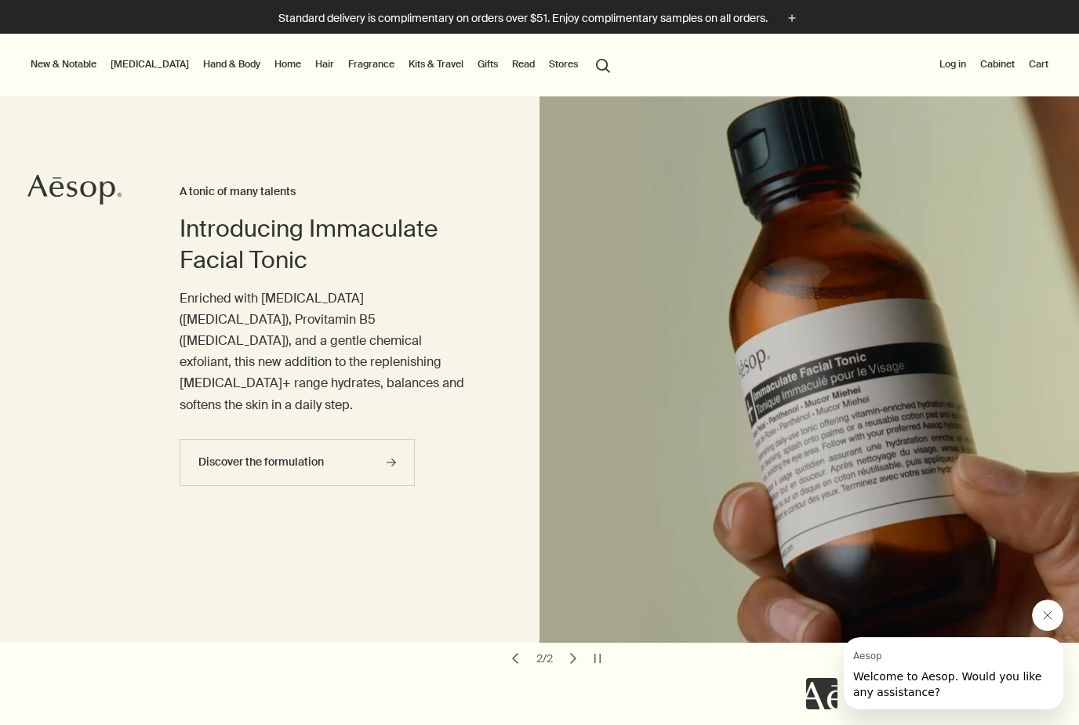
click at [957, 63] on button "Log in" at bounding box center [952, 64] width 33 height 19
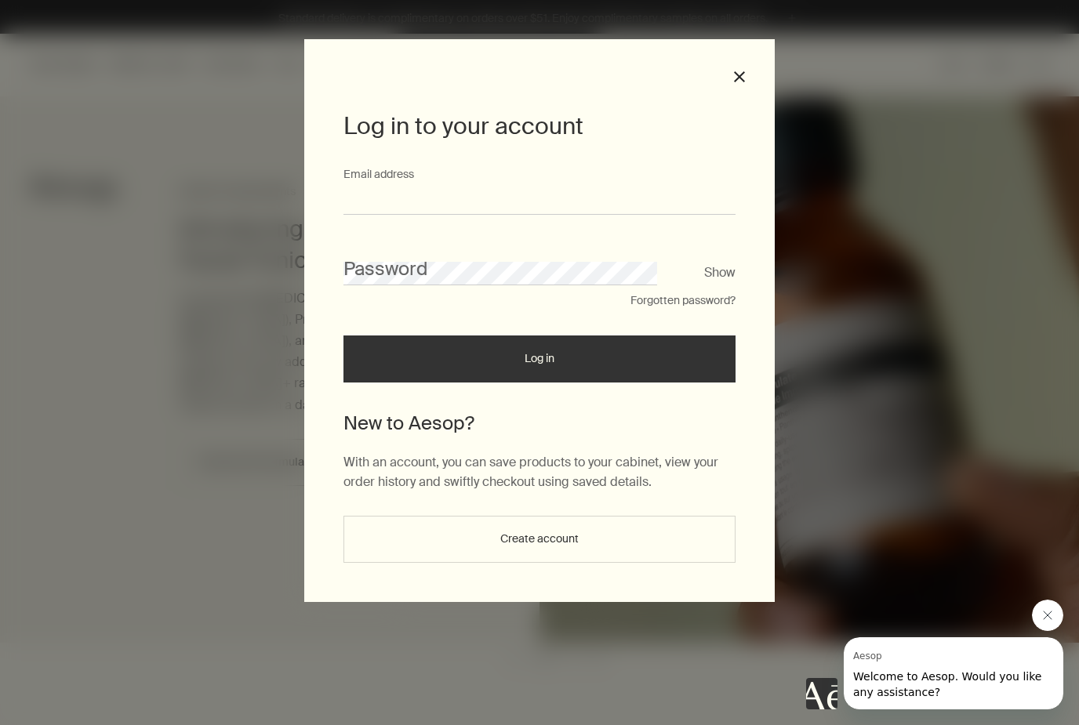
click at [600, 194] on input "Email address" at bounding box center [539, 200] width 392 height 29
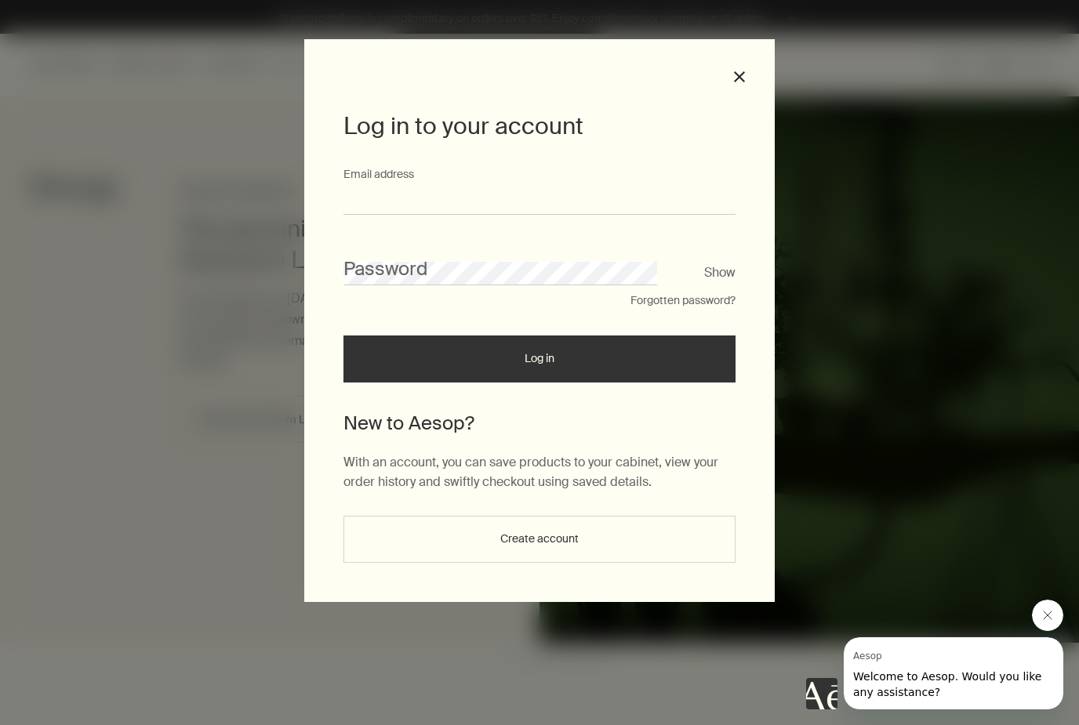
type input "**********"
click at [539, 365] on button "Log in" at bounding box center [539, 359] width 392 height 47
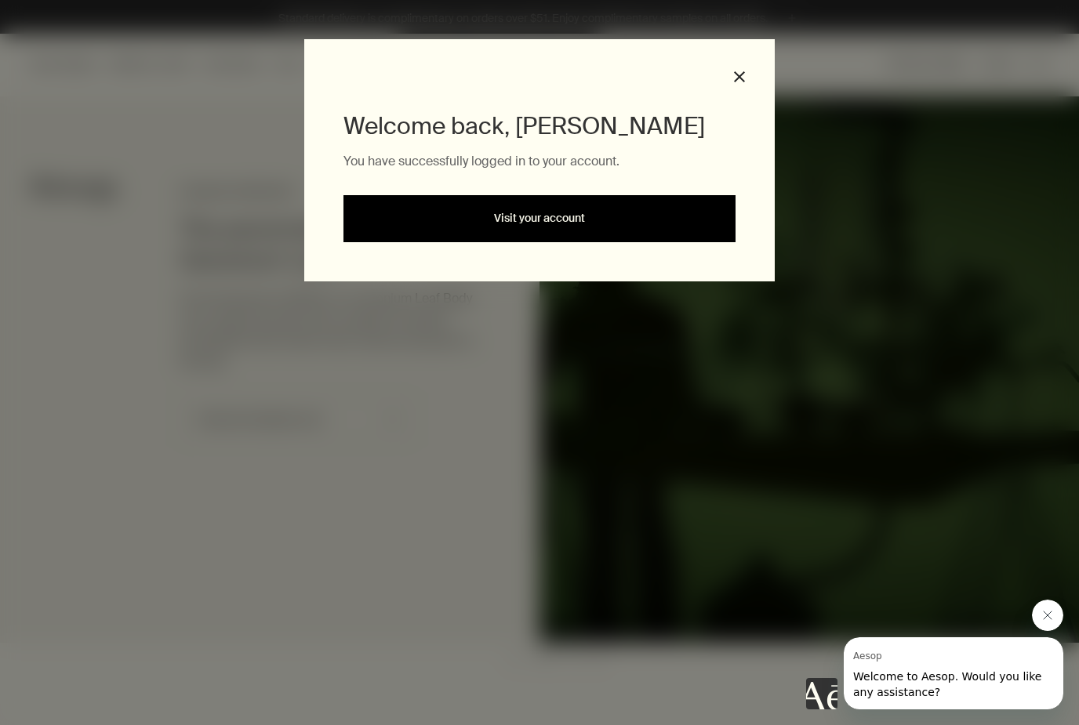
click at [648, 220] on link "Visit your account" at bounding box center [539, 218] width 392 height 47
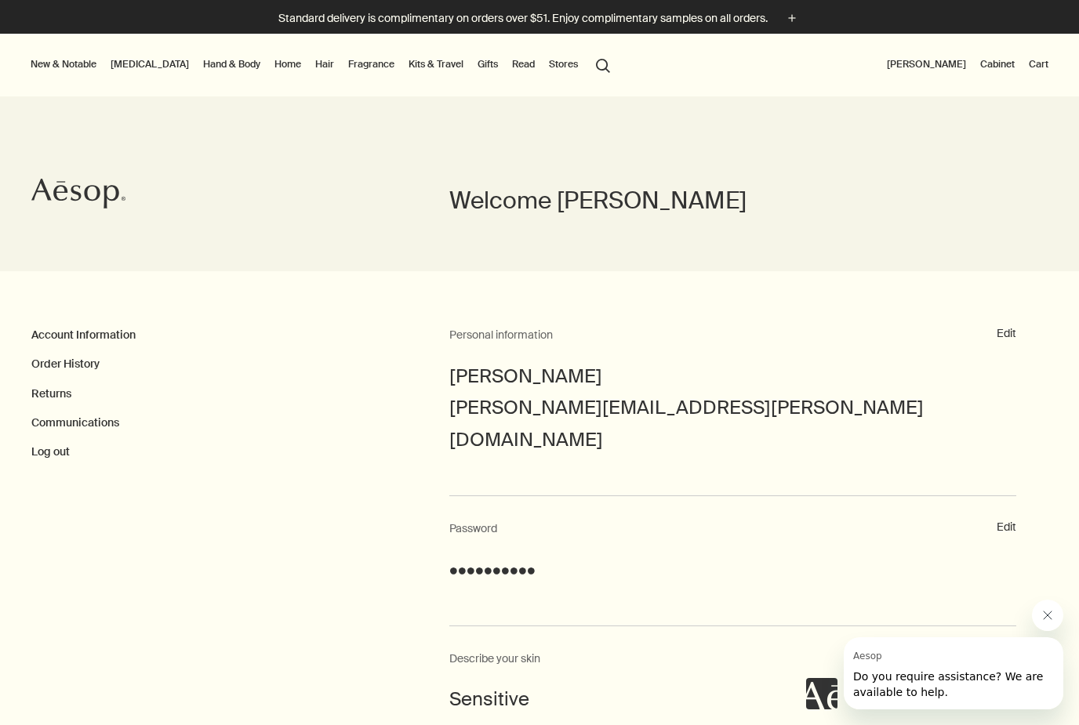
click at [140, 70] on link "[MEDICAL_DATA]" at bounding box center [149, 64] width 85 height 19
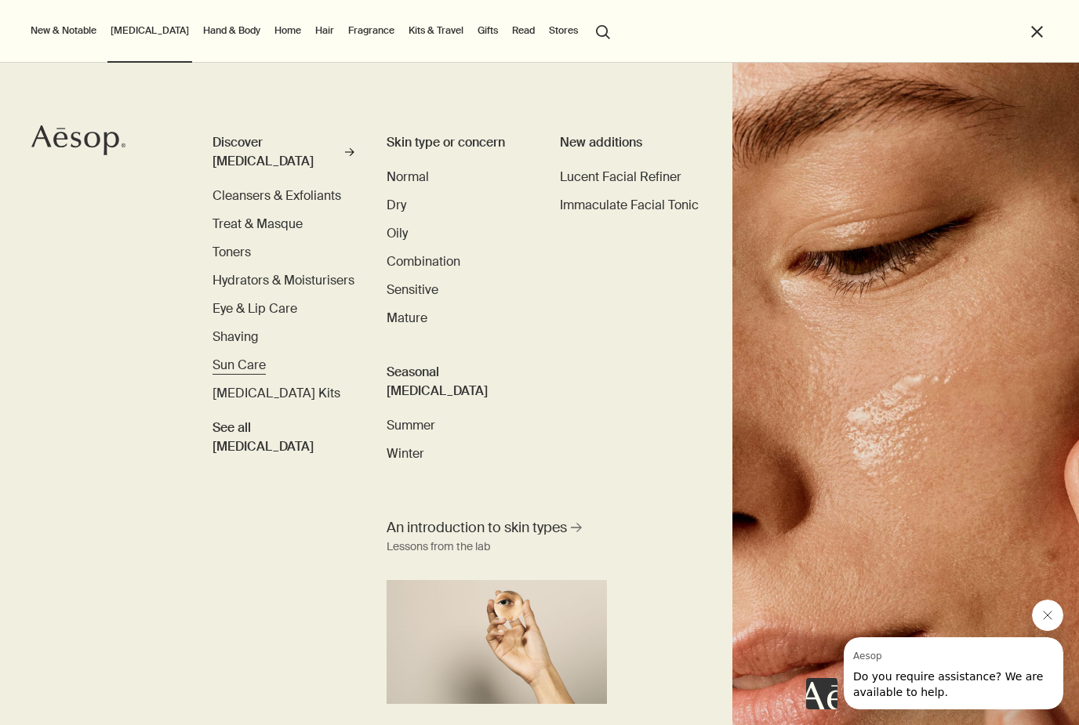
click at [255, 357] on span "Sun Care" at bounding box center [238, 365] width 53 height 16
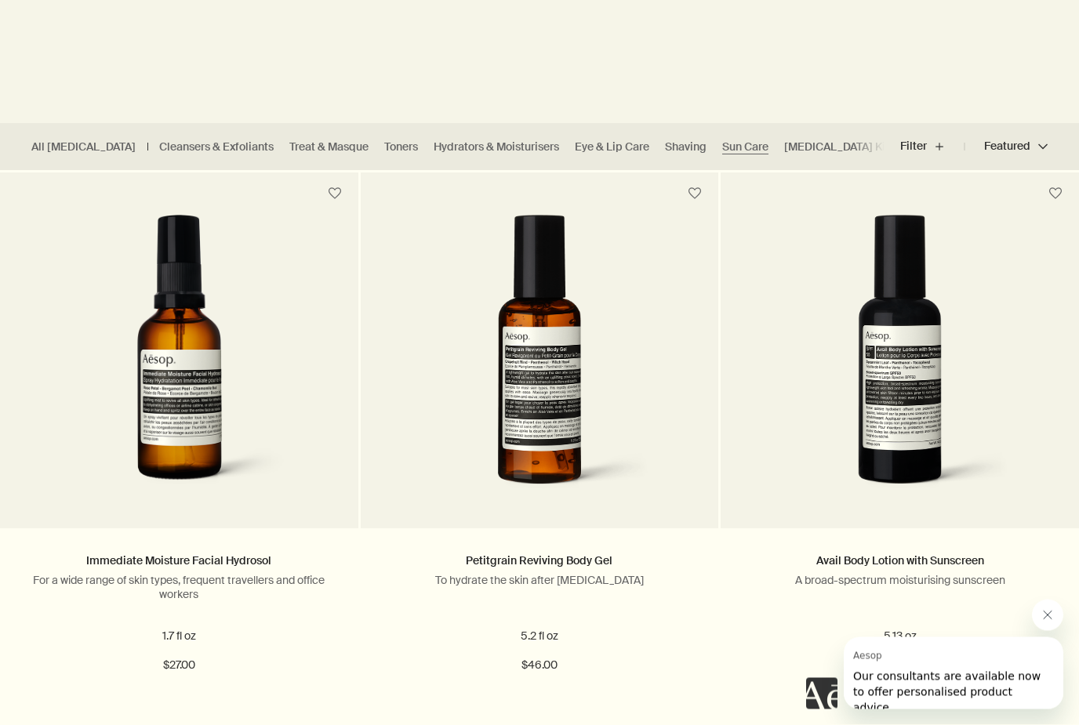
scroll to position [325, 0]
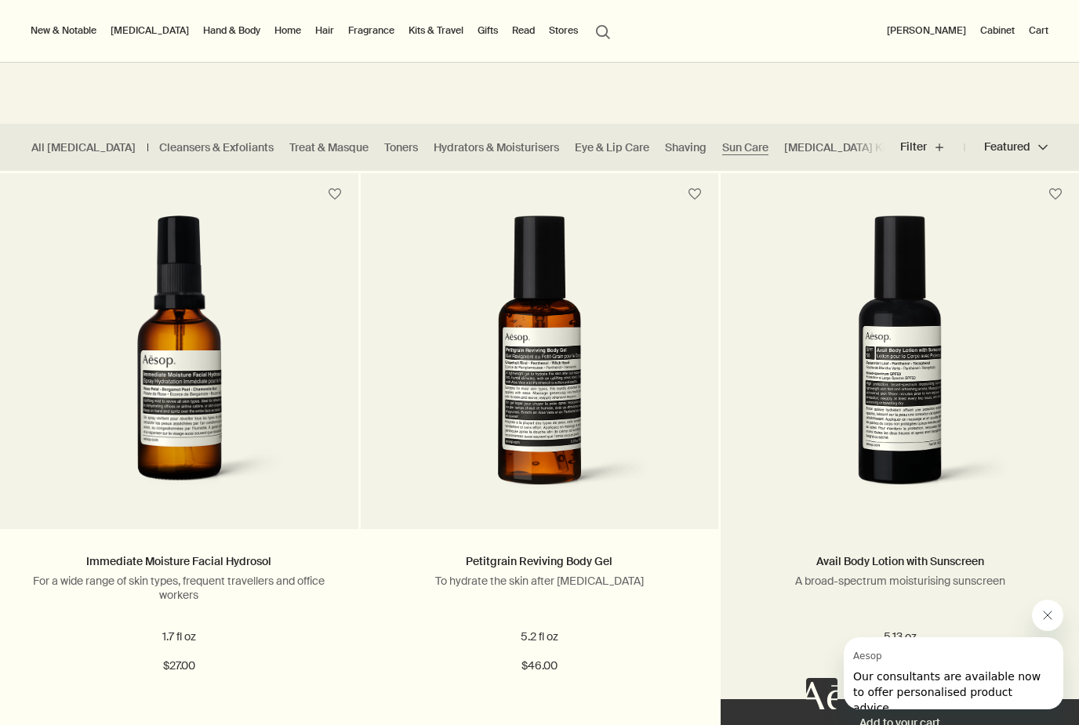
click at [893, 410] on img at bounding box center [900, 361] width 252 height 290
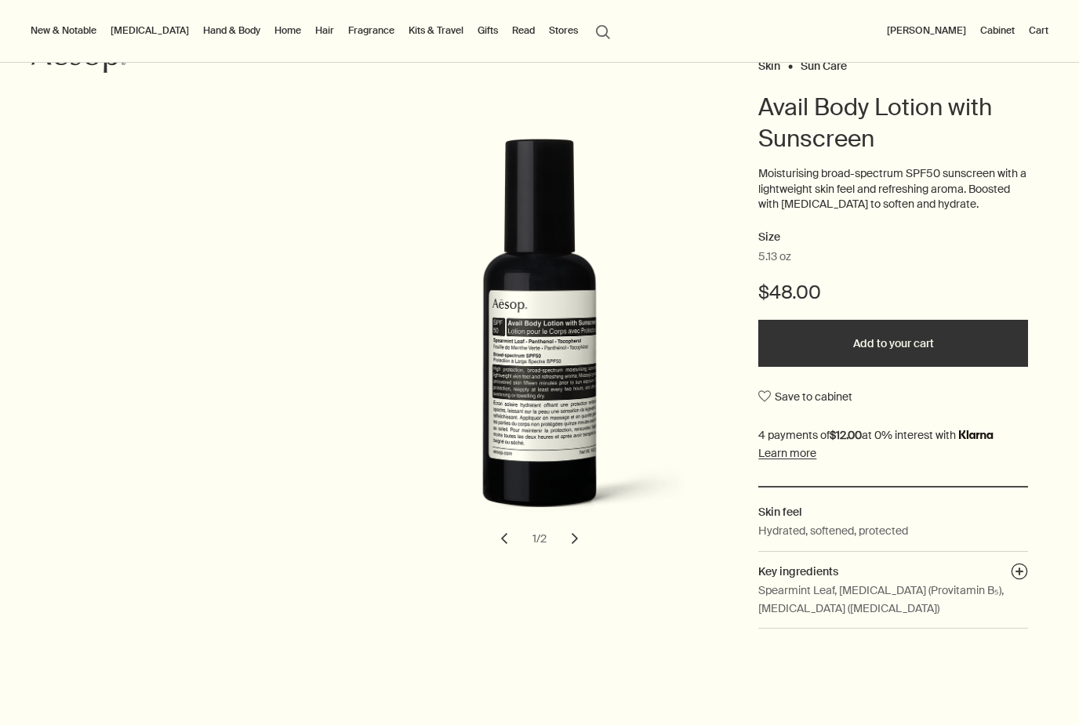
scroll to position [129, 0]
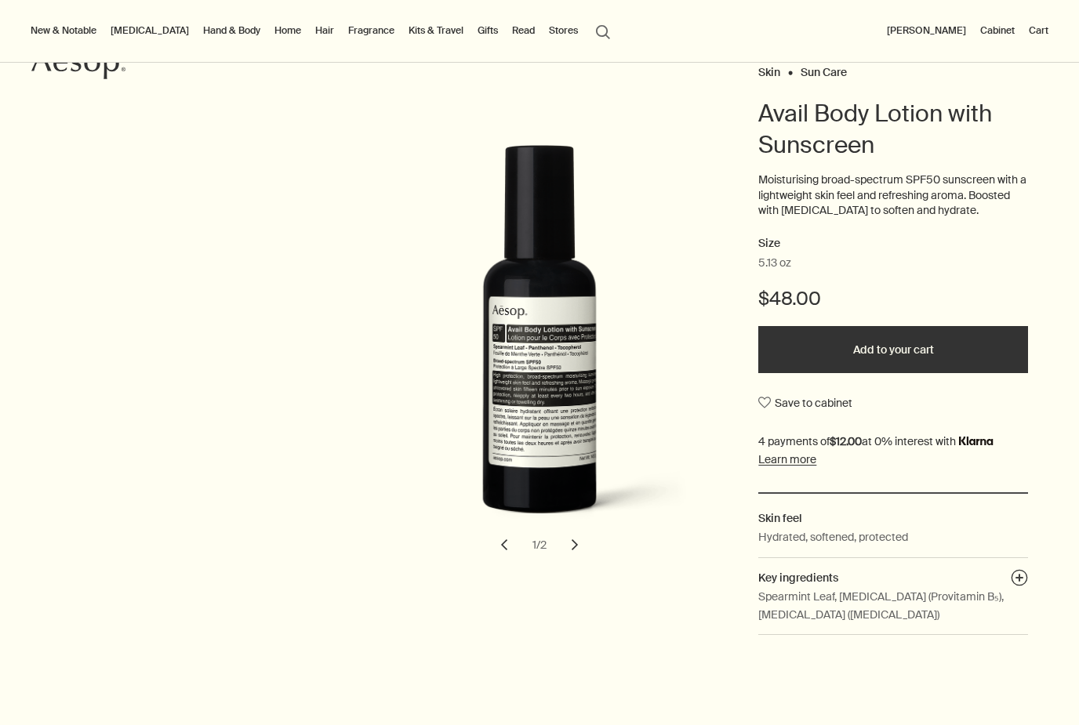
click at [879, 354] on button "Add to your cart" at bounding box center [893, 349] width 270 height 47
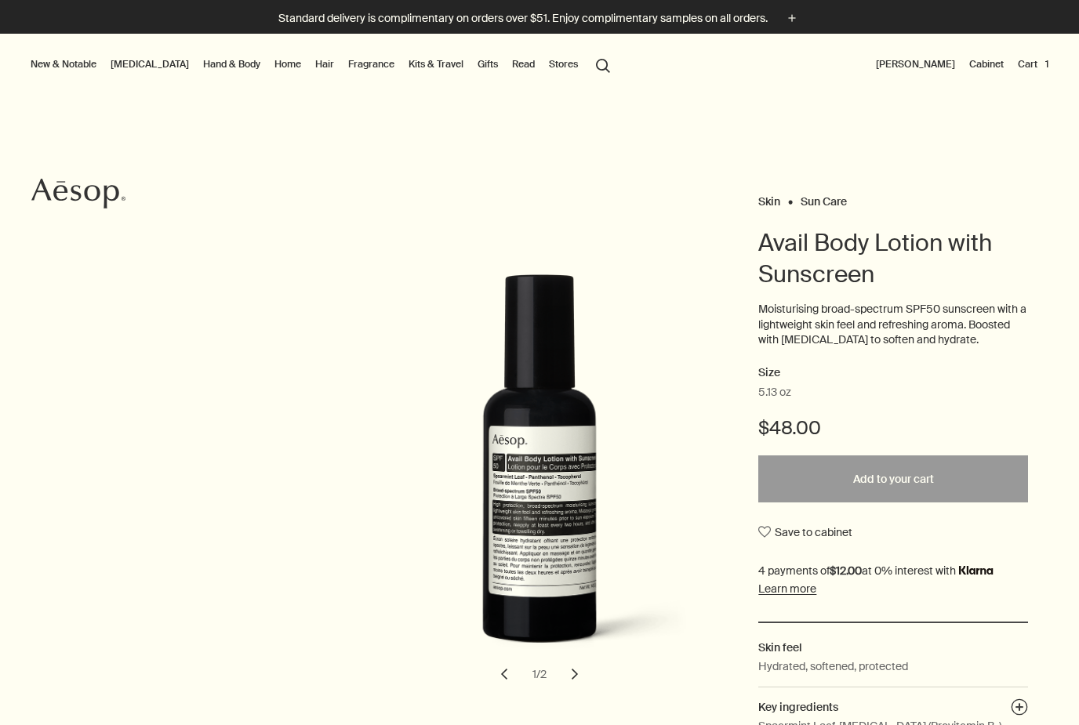
scroll to position [0, 0]
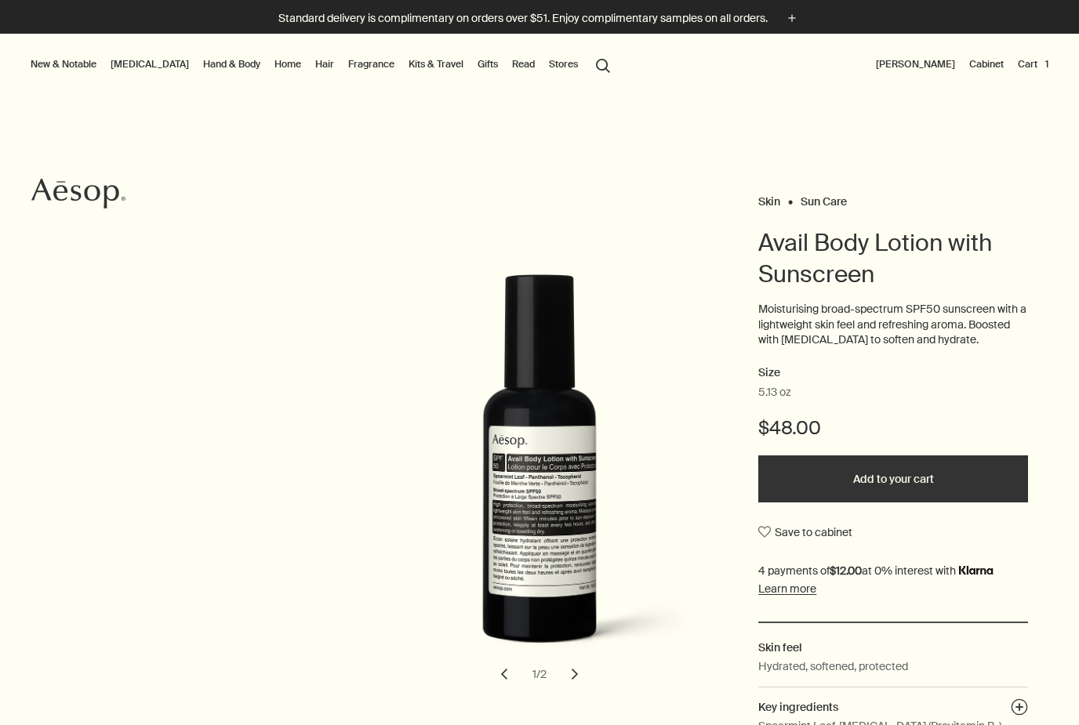
click at [589, 69] on button "search Search" at bounding box center [603, 64] width 28 height 30
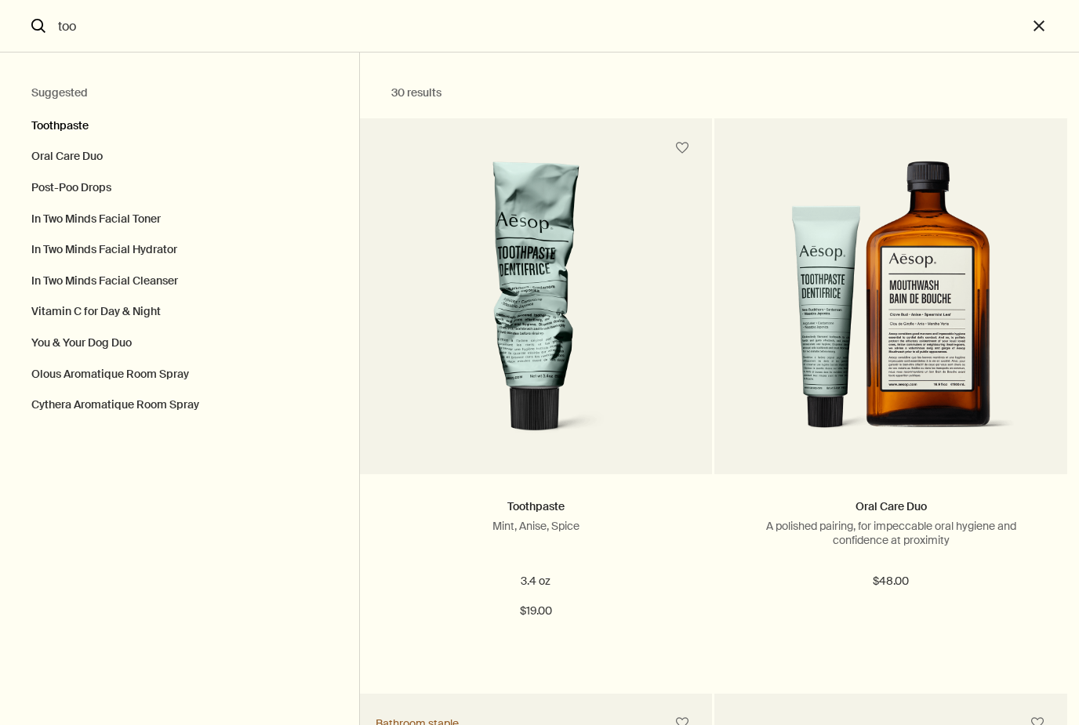
click at [79, 132] on button "Toothpaste" at bounding box center [179, 122] width 359 height 39
type input "Toothpaste"
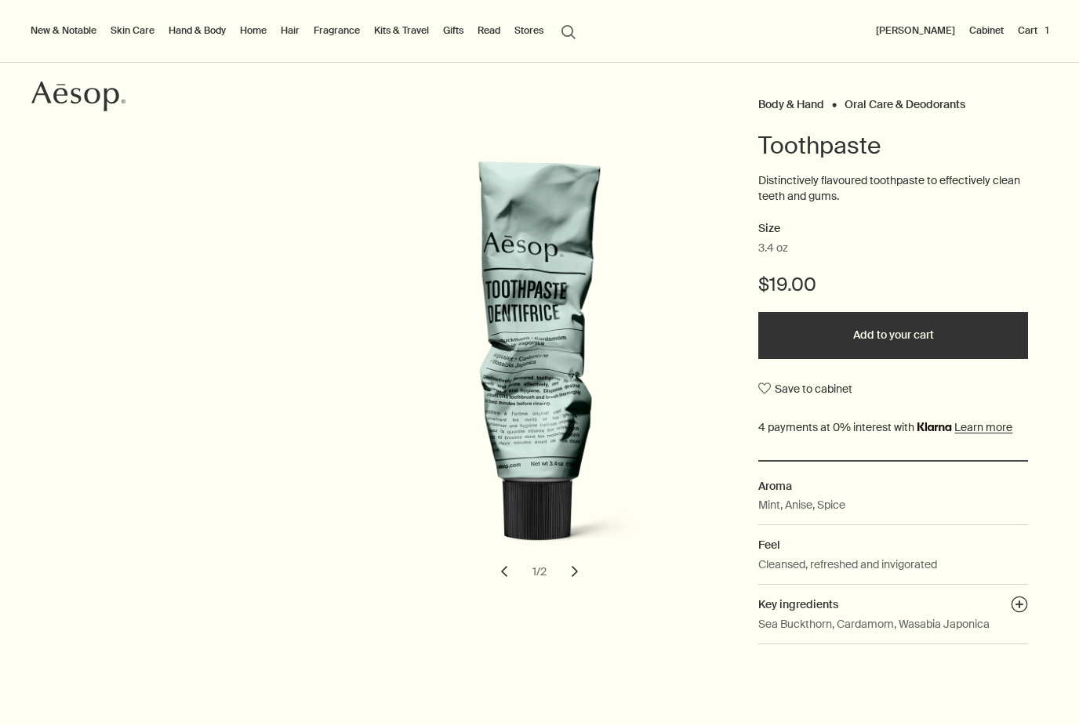
scroll to position [99, 0]
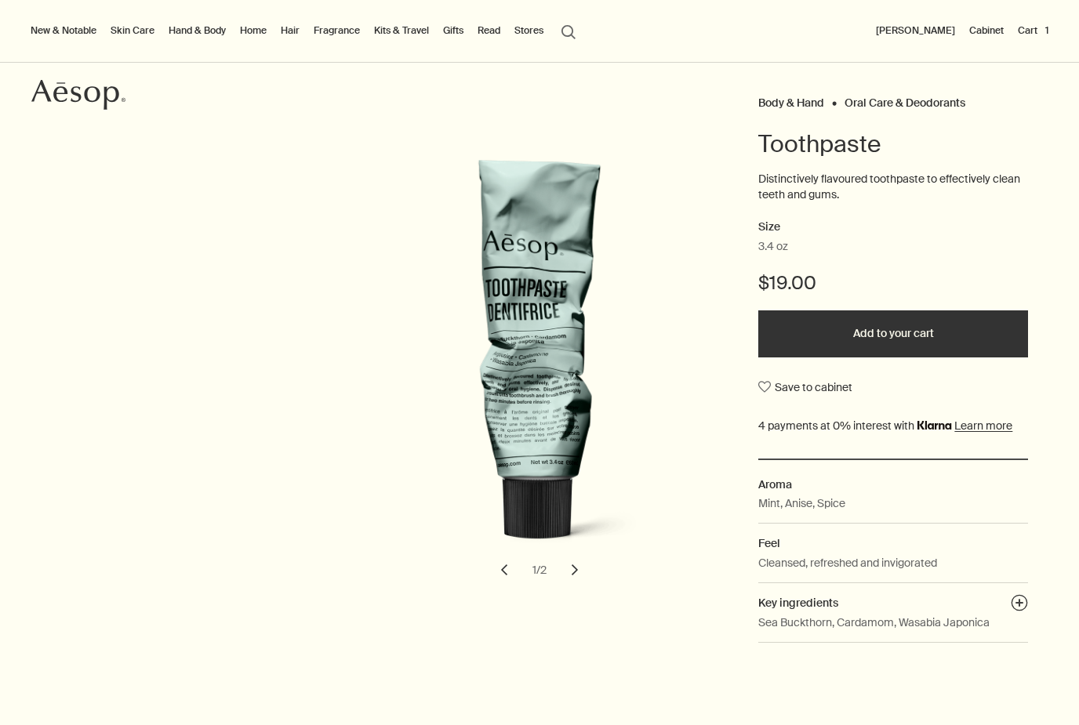
click at [924, 340] on button "Add to your cart" at bounding box center [893, 333] width 270 height 47
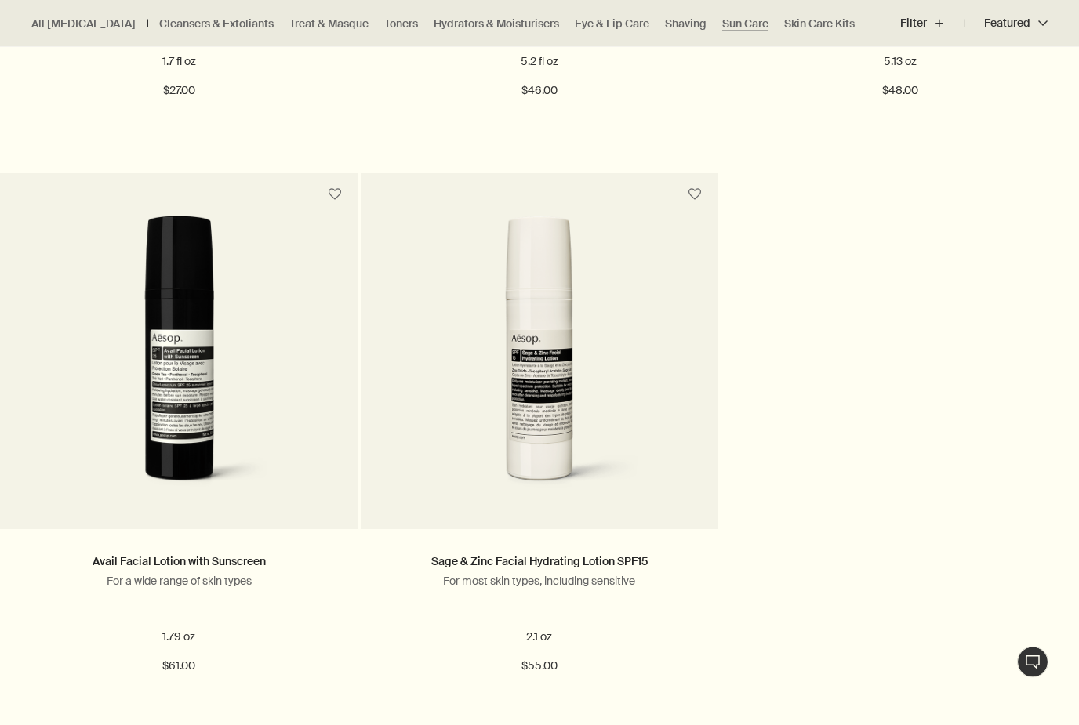
scroll to position [901, 0]
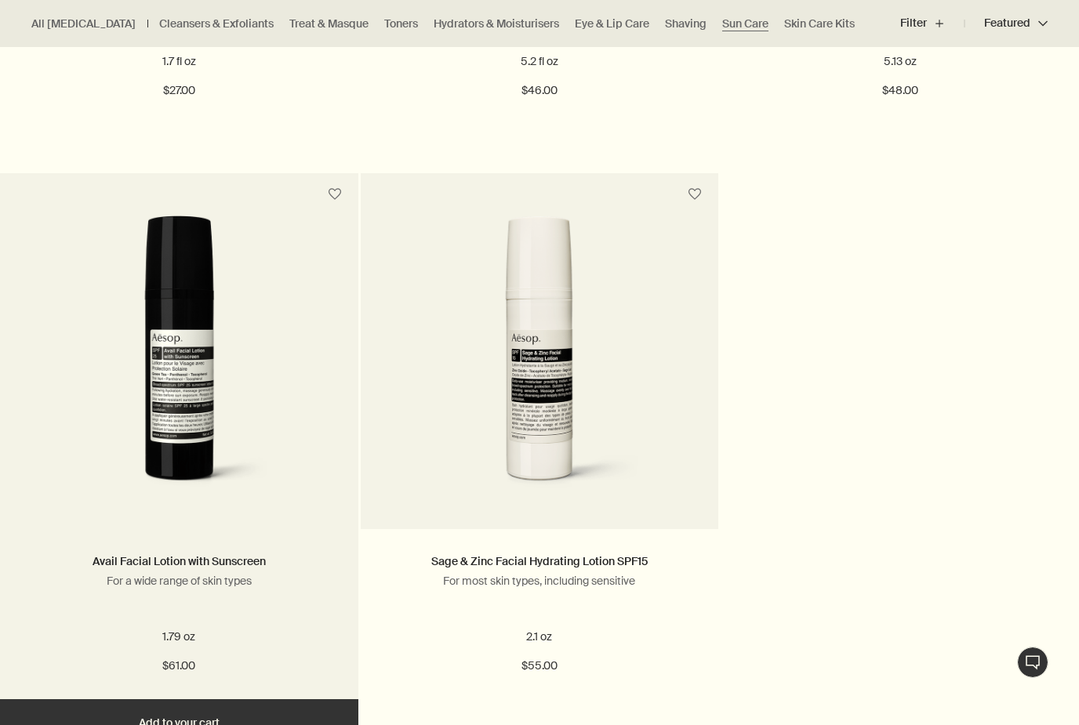
click at [241, 478] on img at bounding box center [179, 361] width 285 height 290
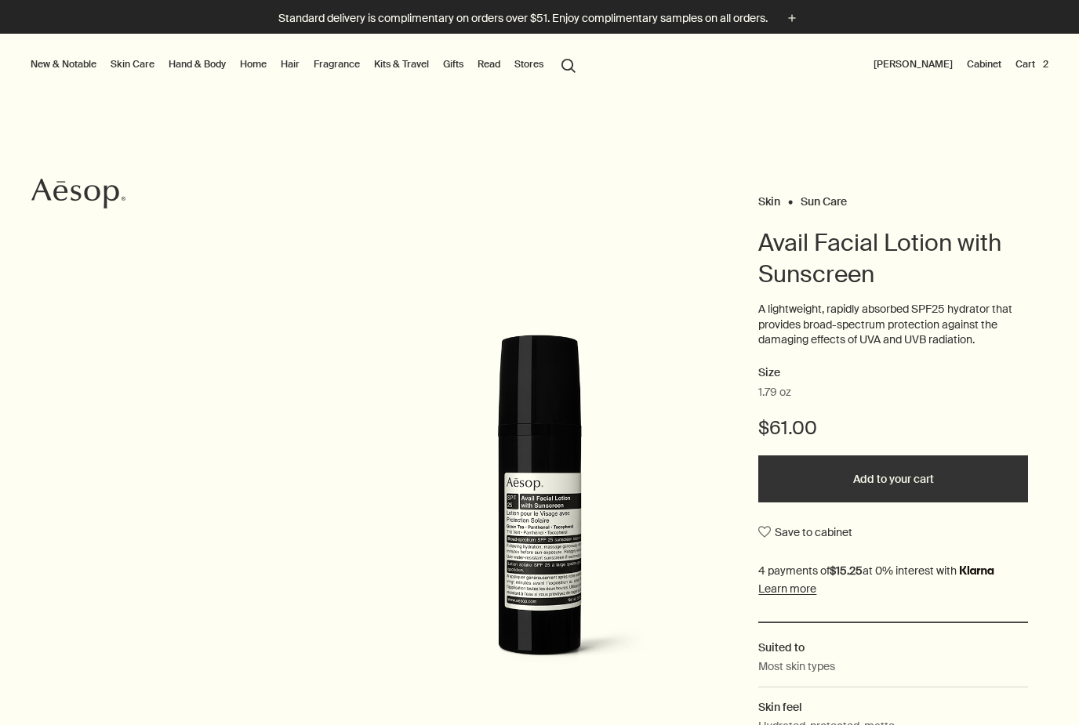
click at [894, 474] on button "Add to your cart" at bounding box center [893, 478] width 270 height 47
click at [1041, 63] on button "Cart 3" at bounding box center [1031, 64] width 39 height 19
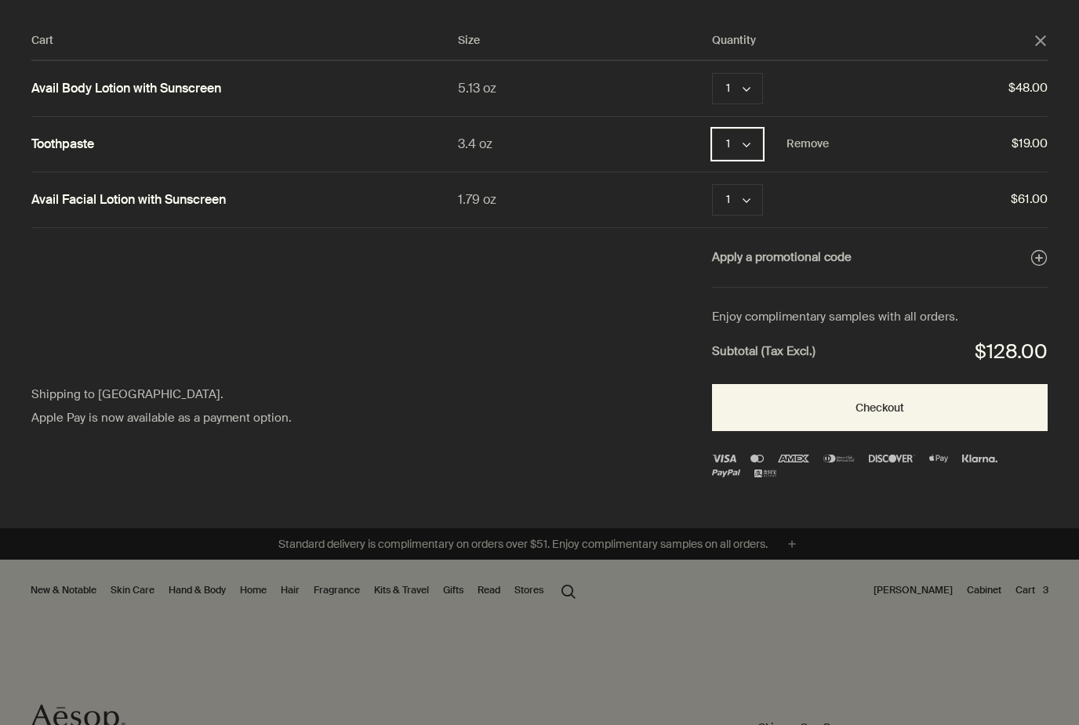
click at [745, 147] on icon "chevron" at bounding box center [746, 145] width 8 height 8
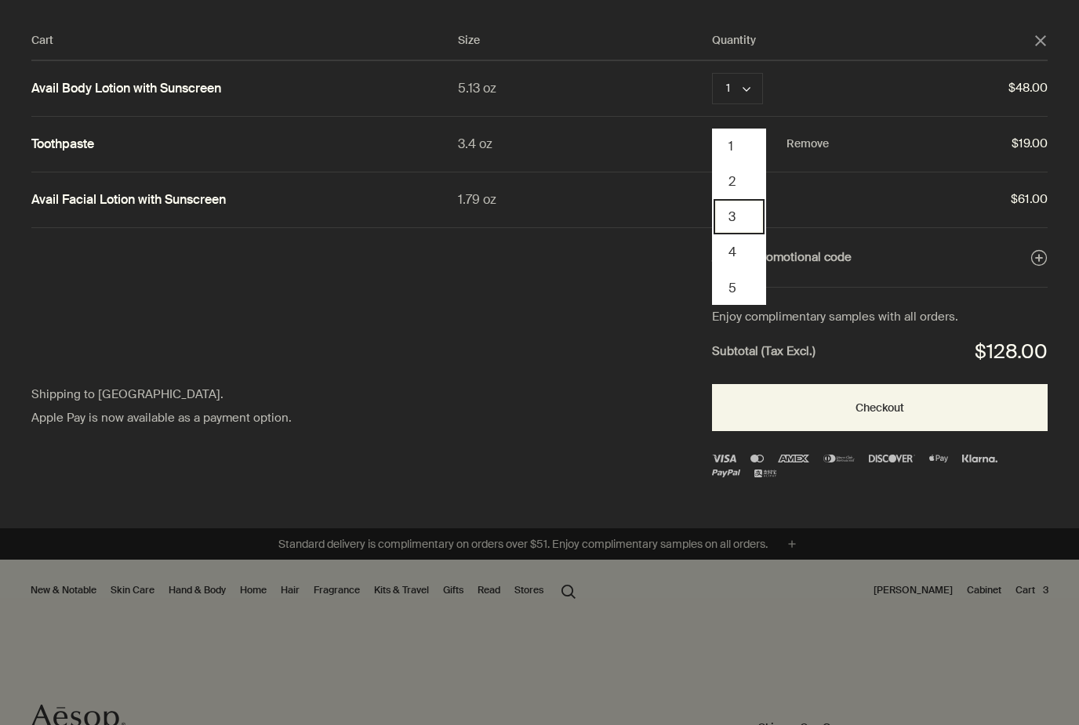
click at [748, 215] on button "3" at bounding box center [738, 216] width 51 height 35
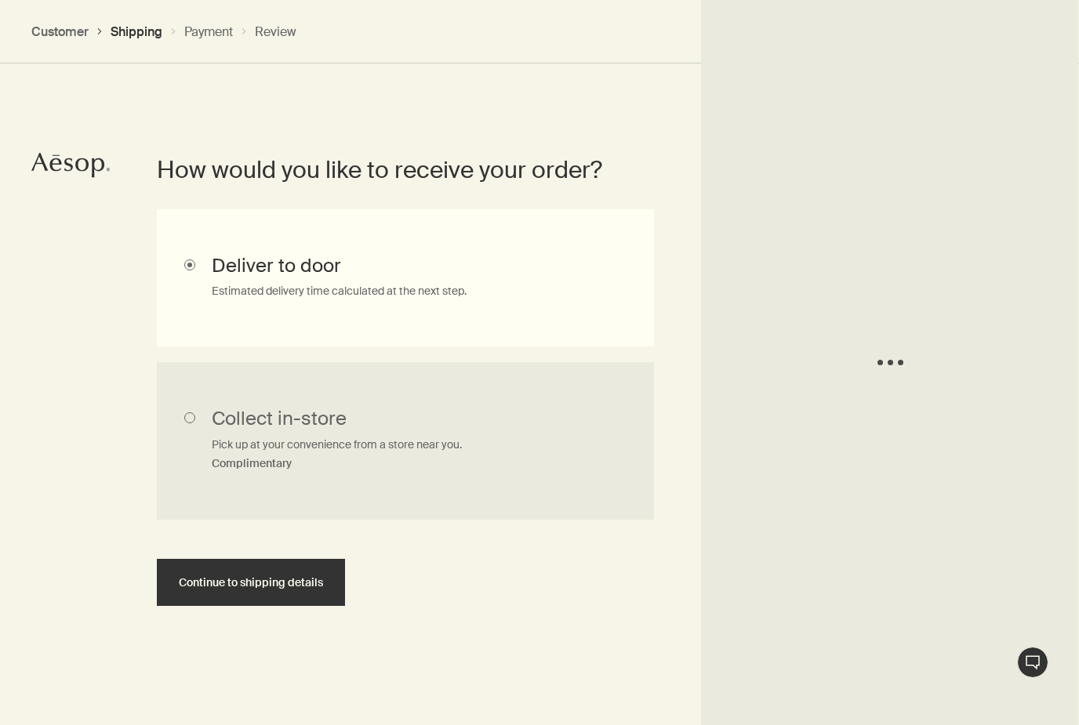
scroll to position [352, 0]
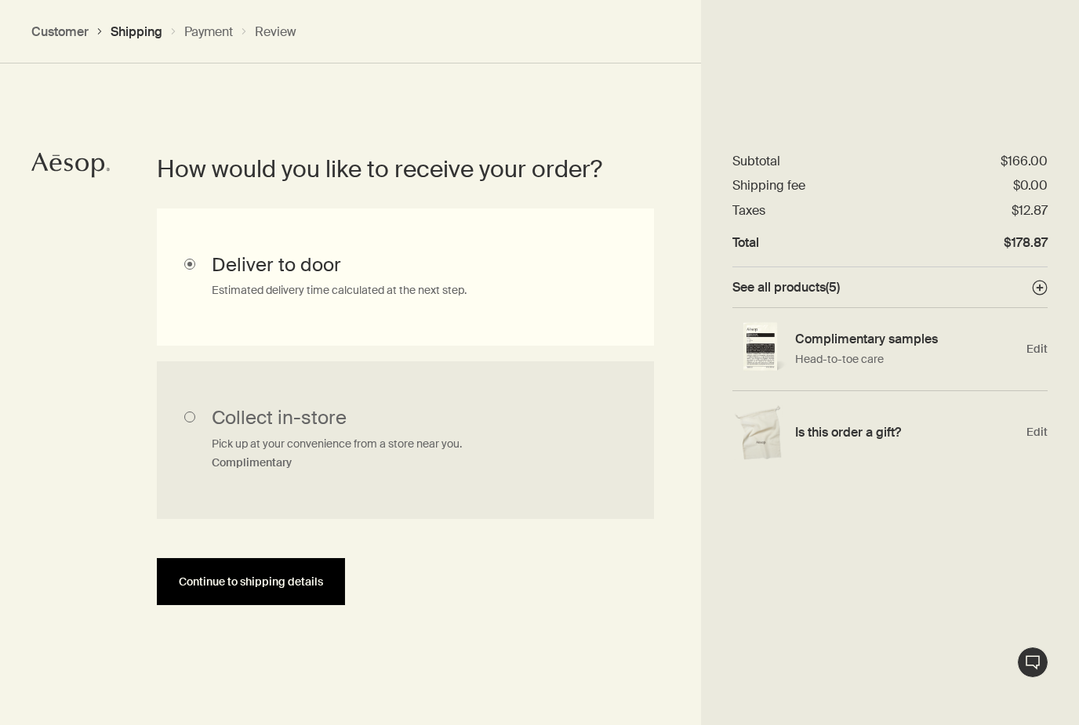
click at [313, 586] on button "Continue to shipping details" at bounding box center [251, 581] width 188 height 47
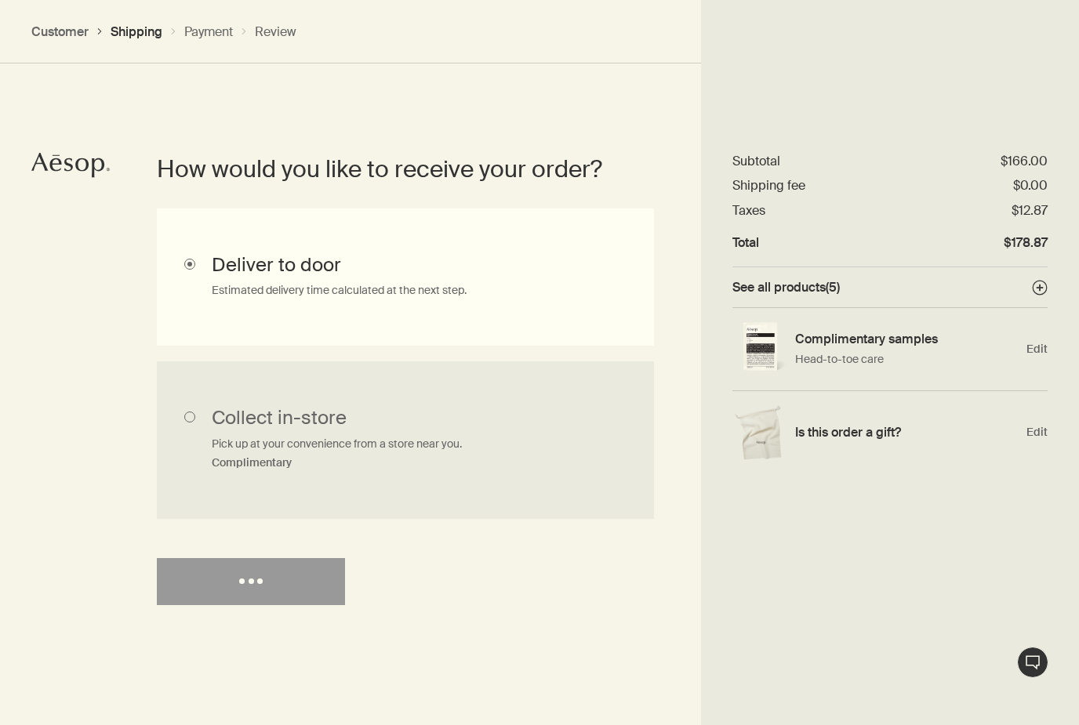
select select "US"
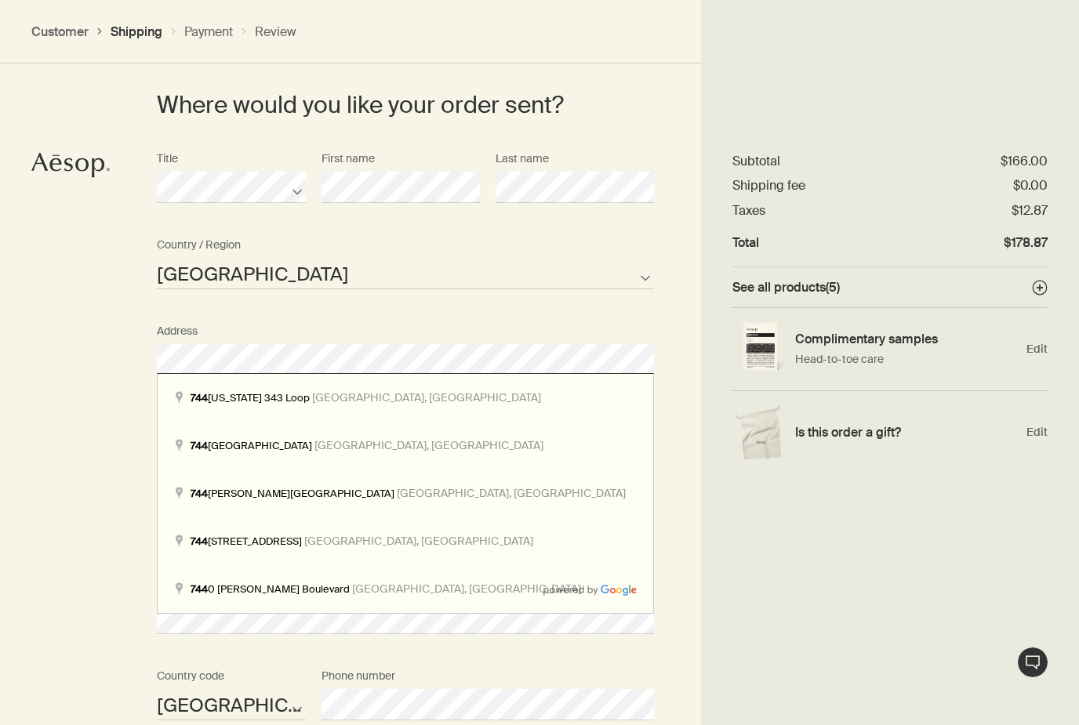
scroll to position [727, 0]
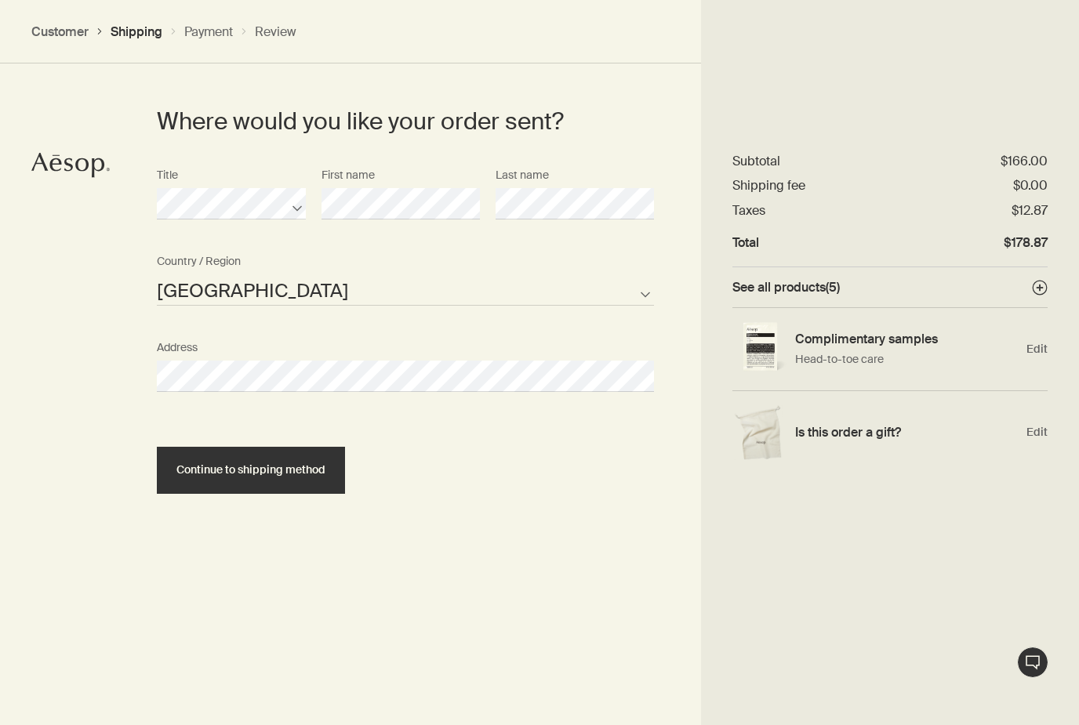
select select "US"
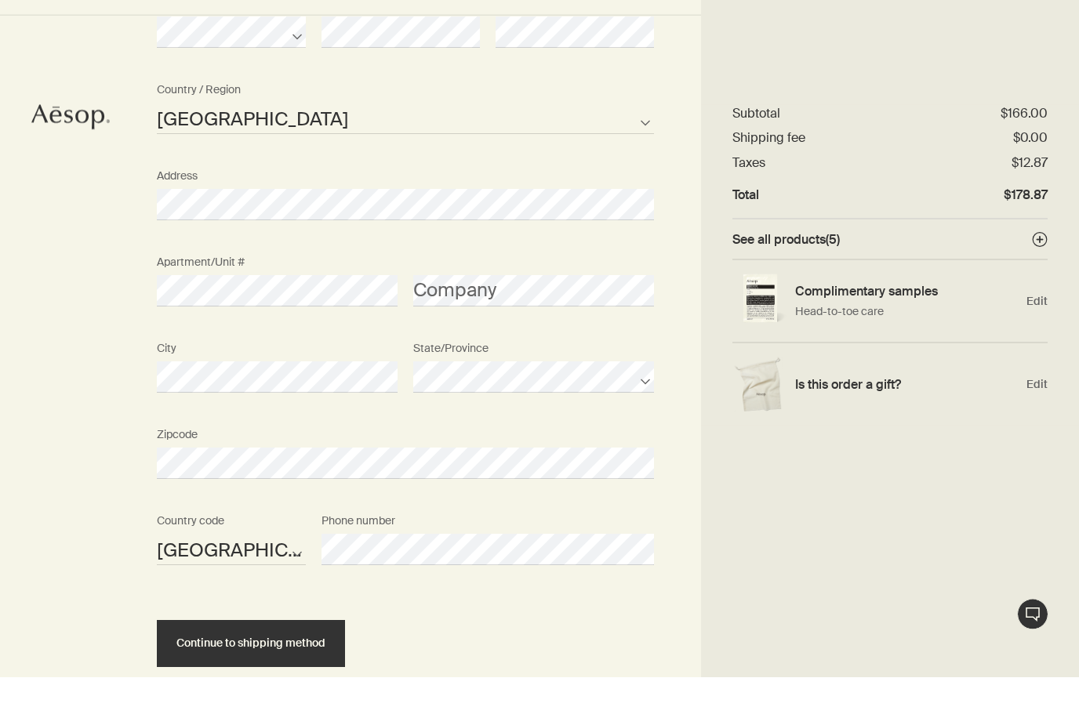
scroll to position [943, 0]
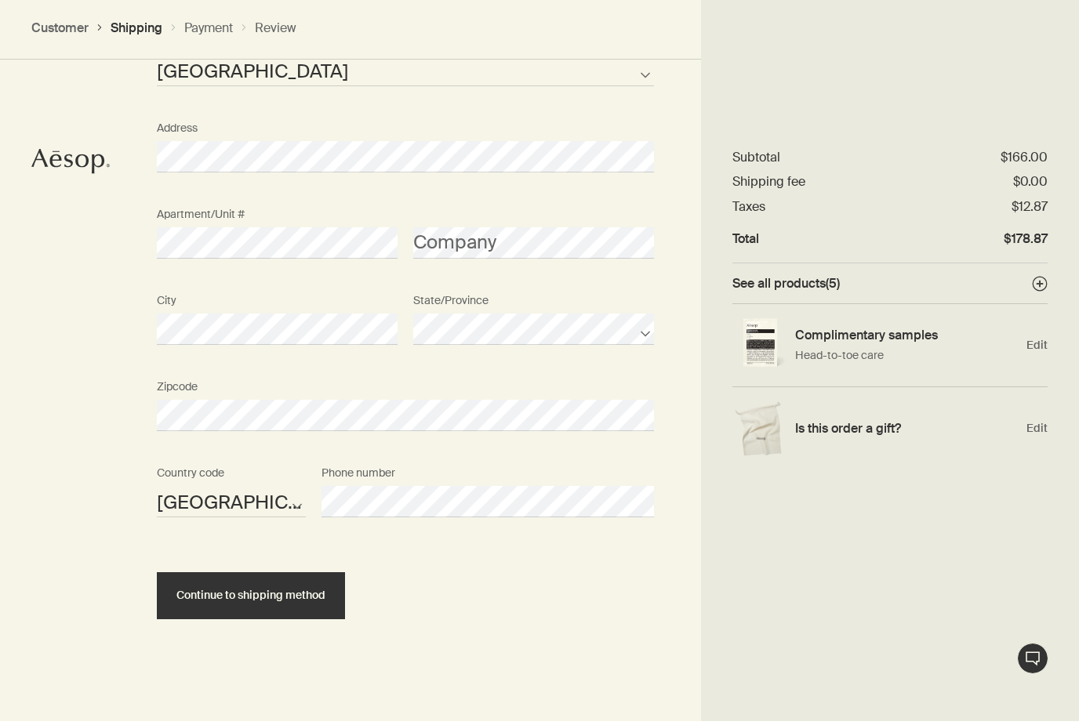
click at [293, 608] on button "Continue to shipping method" at bounding box center [251, 599] width 188 height 47
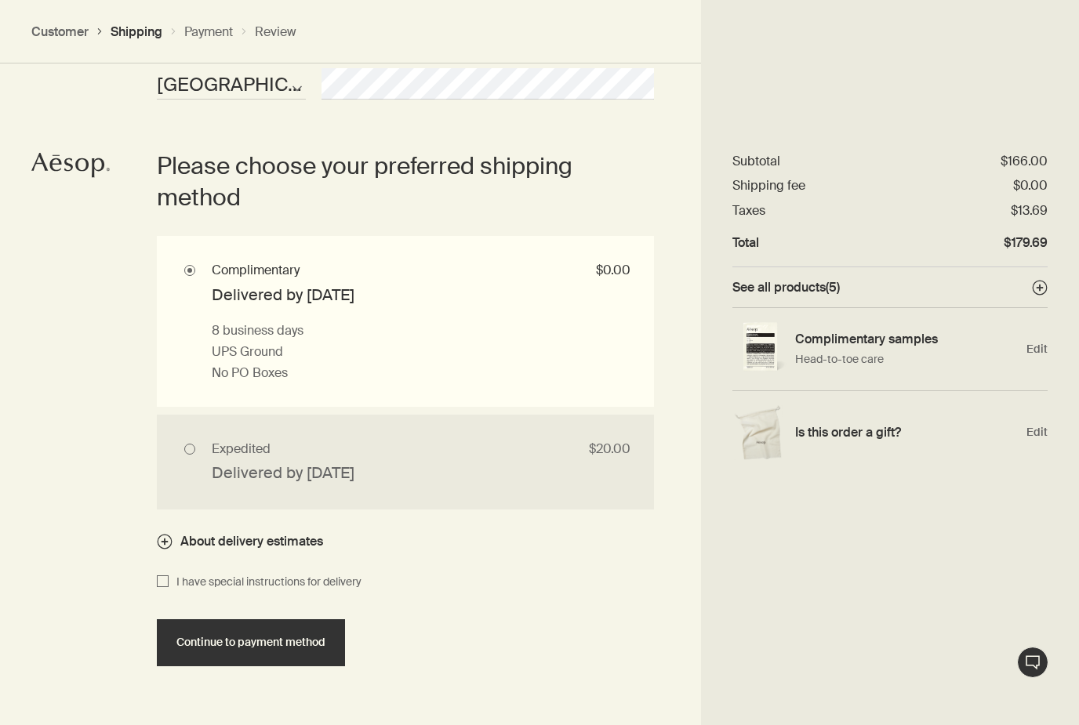
scroll to position [1366, 0]
click at [298, 644] on button "Continue to payment method" at bounding box center [251, 641] width 188 height 47
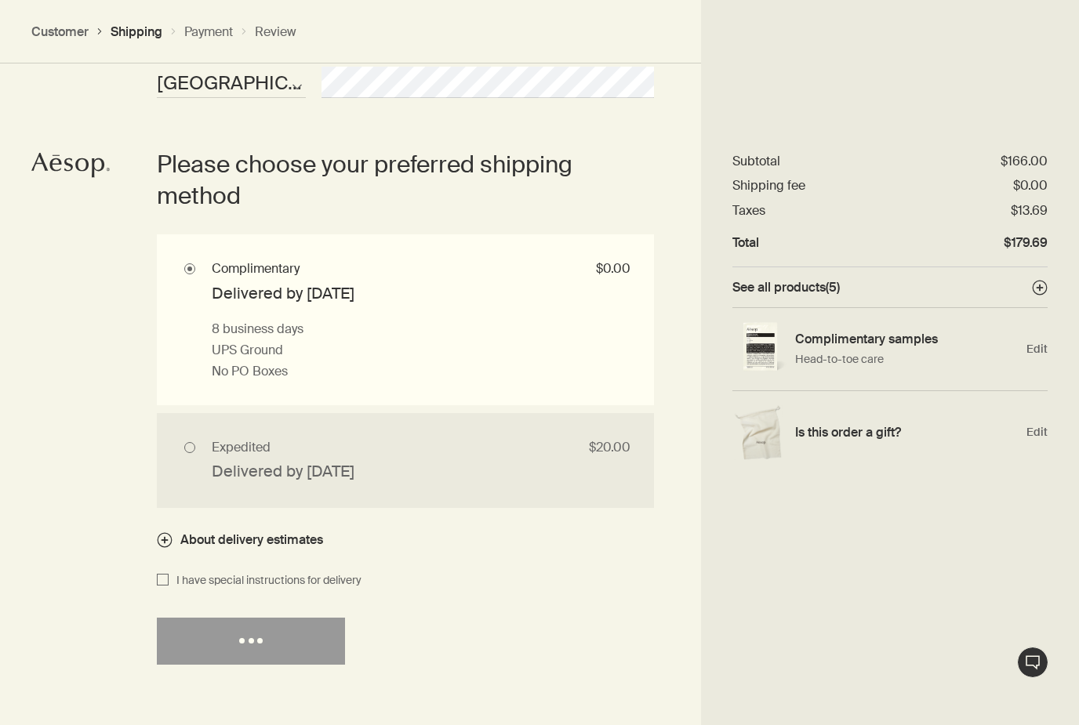
select select "US"
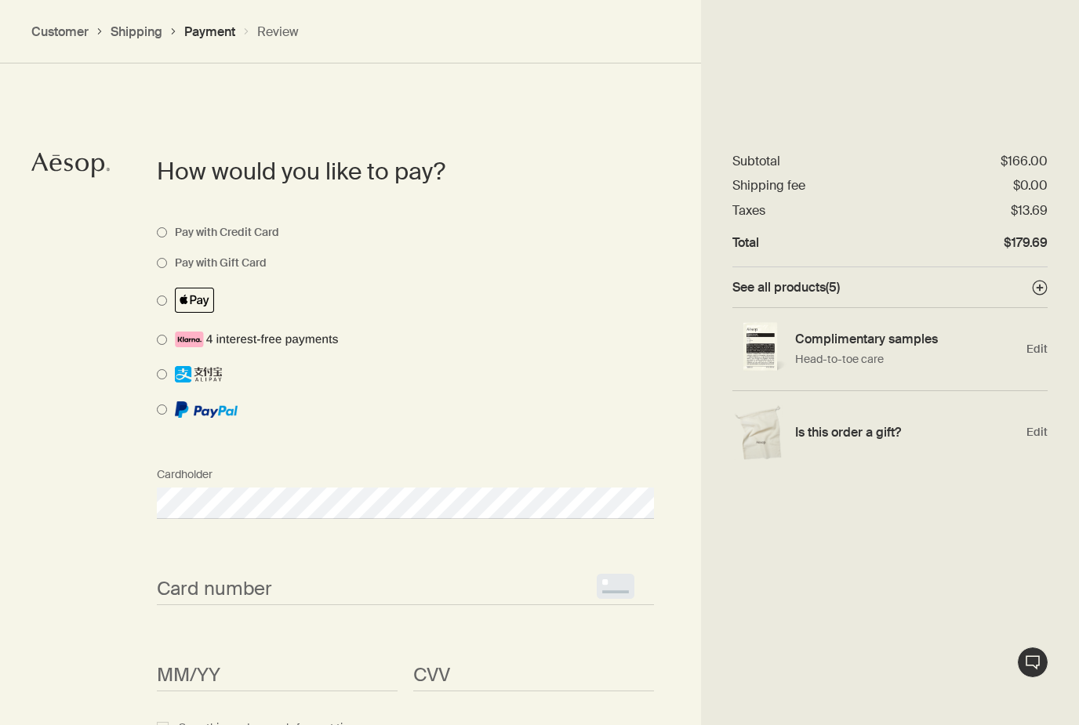
scroll to position [1115, 0]
select select "US"
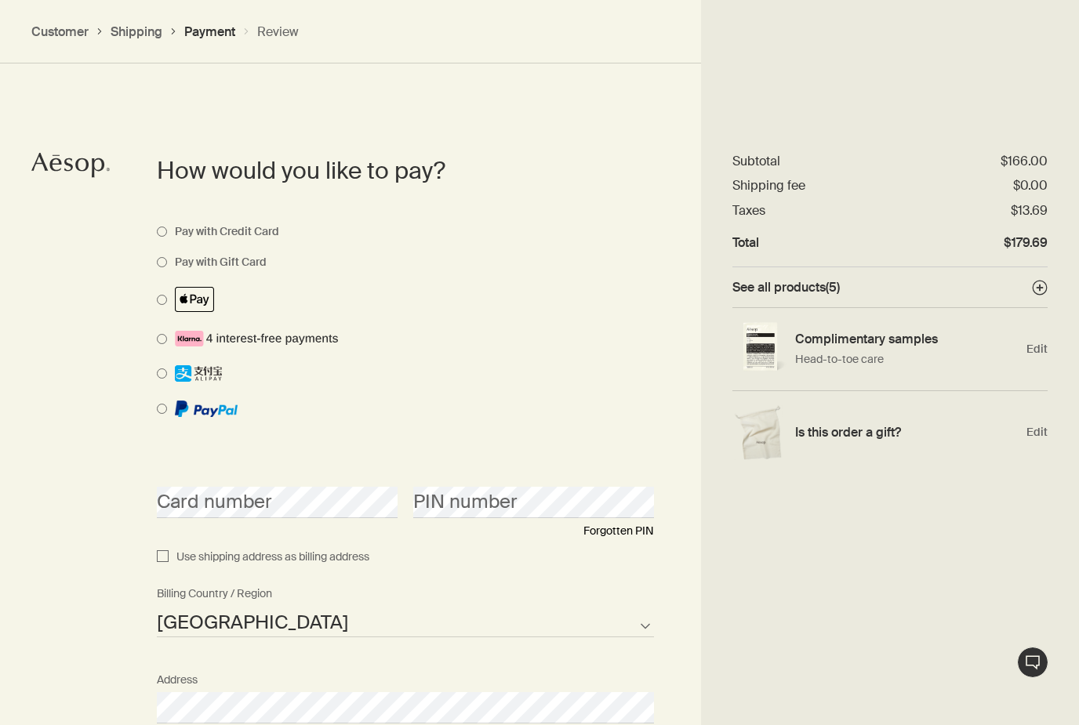
click at [625, 535] on button "Forgotten PIN" at bounding box center [618, 531] width 71 height 19
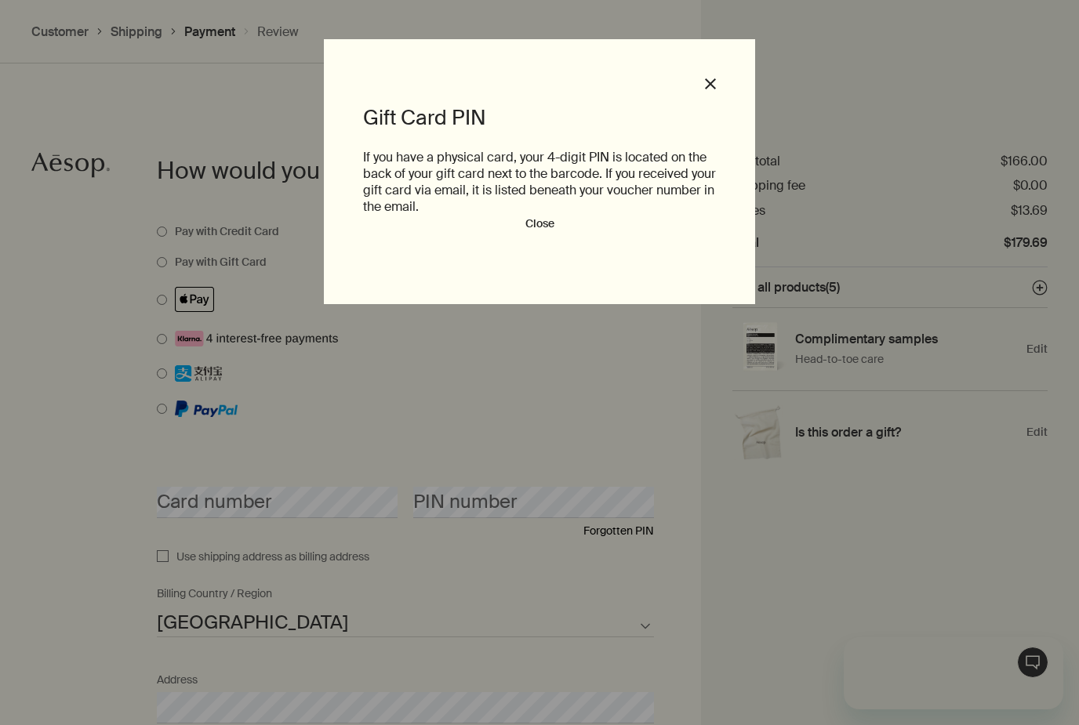
scroll to position [0, 0]
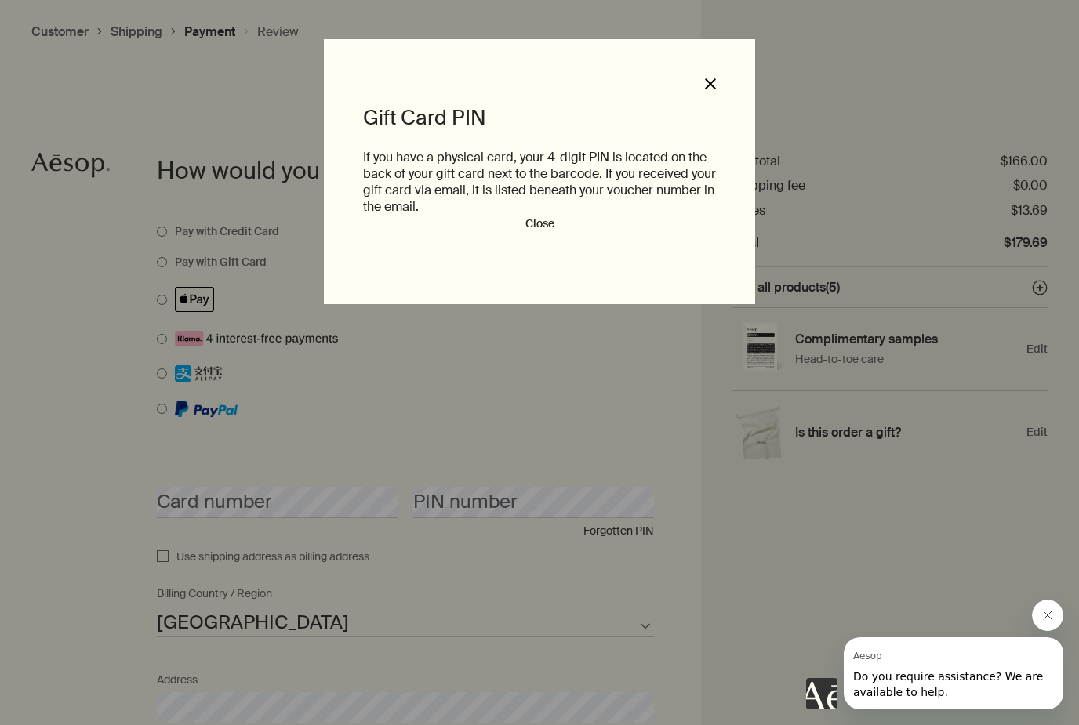
click at [712, 82] on polygon "button" at bounding box center [710, 83] width 11 height 11
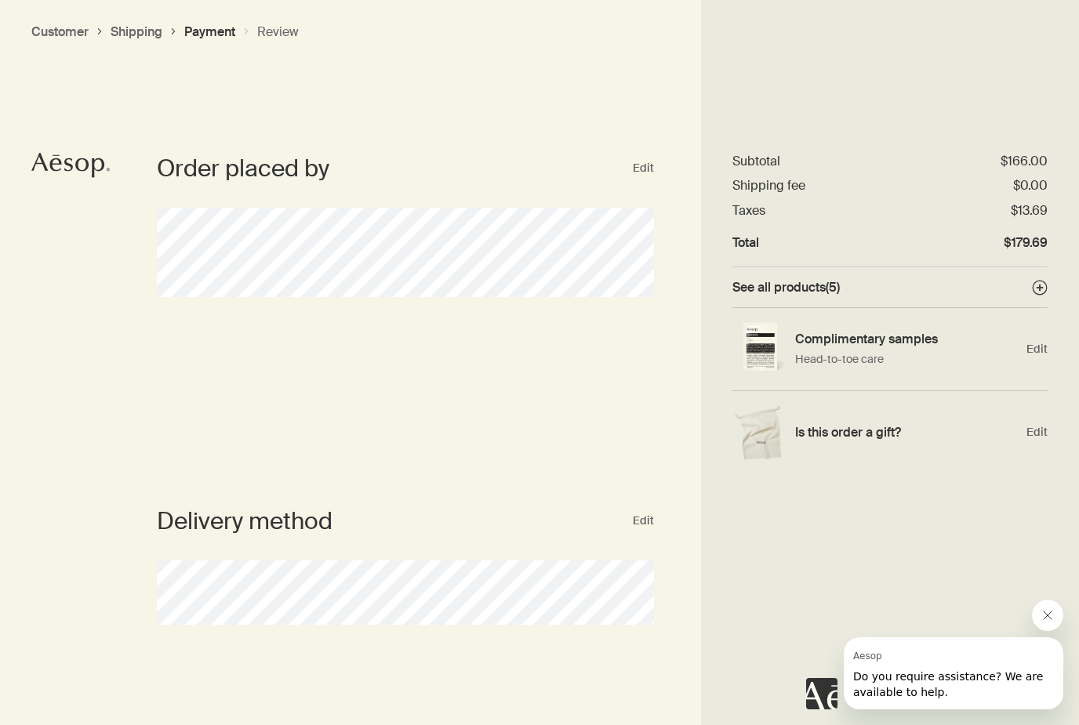
click at [905, 4] on div "Order summary $179.69 downArrow Subtotal $166.00 Shipping fee $0.00 Taxes $13.6…" at bounding box center [890, 362] width 378 height 725
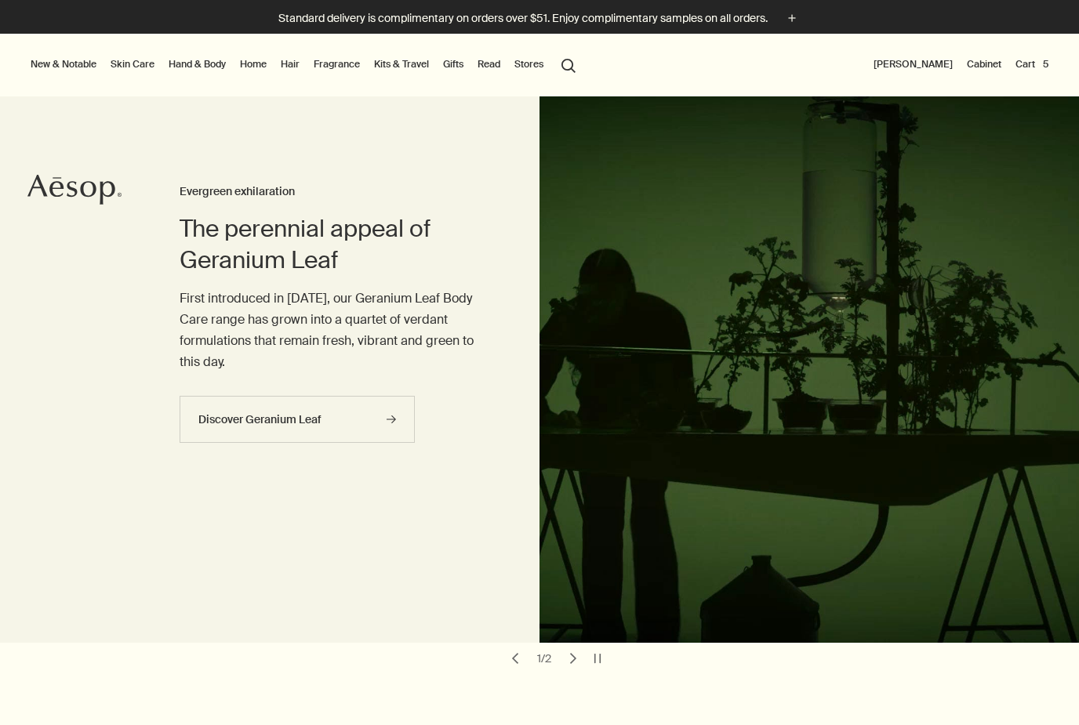
click at [458, 72] on link "Gifts" at bounding box center [453, 64] width 27 height 19
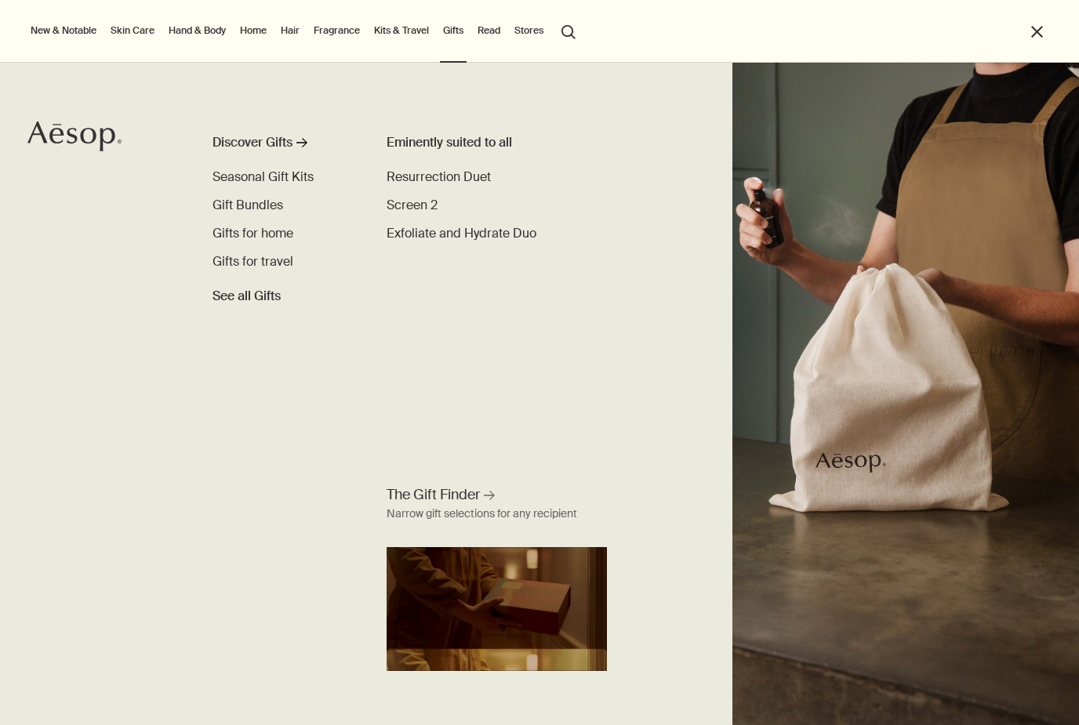
click at [571, 32] on button "search Search" at bounding box center [568, 31] width 28 height 30
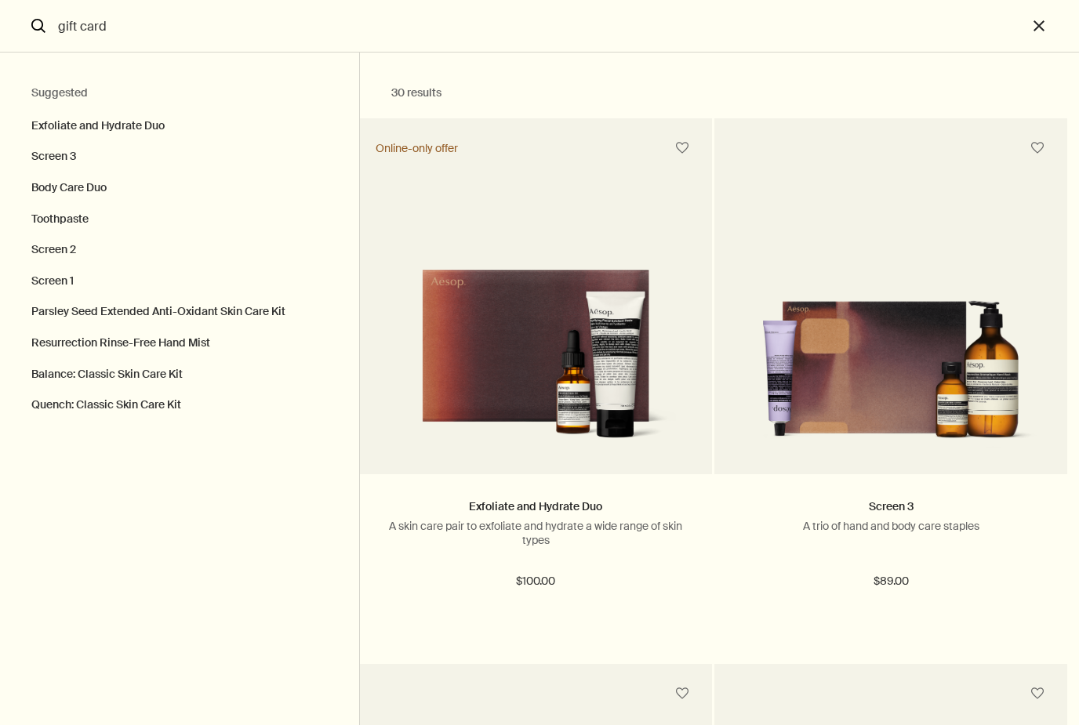
type input "gift card"
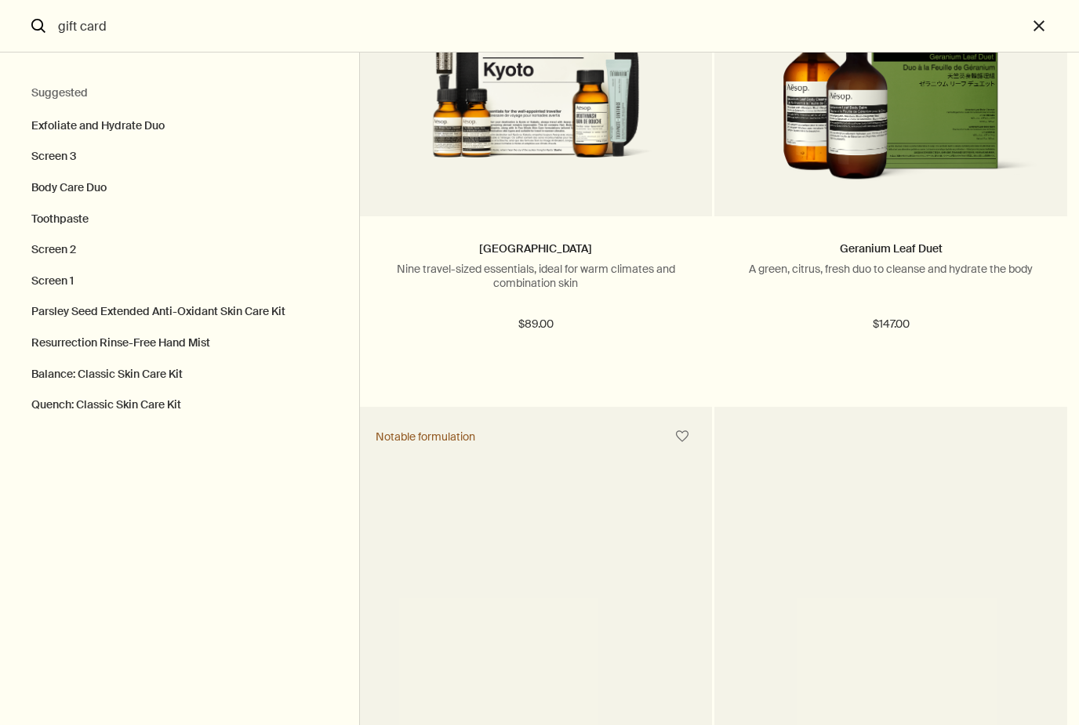
scroll to position [6297, 0]
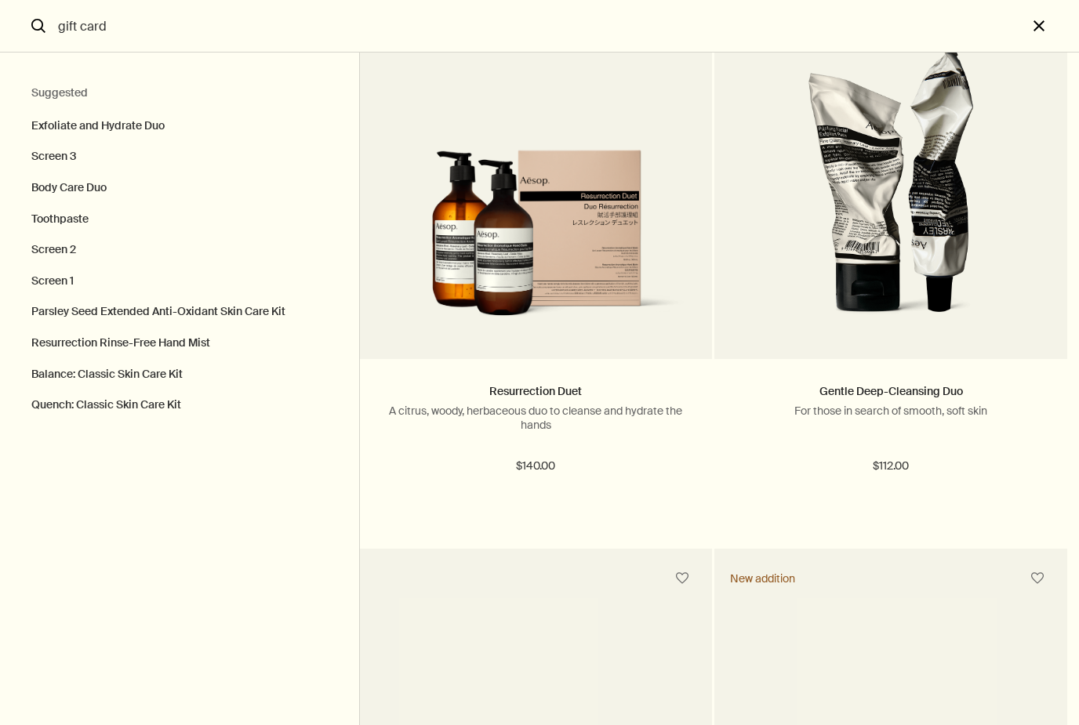
click at [1047, 24] on button "close" at bounding box center [1053, 26] width 52 height 53
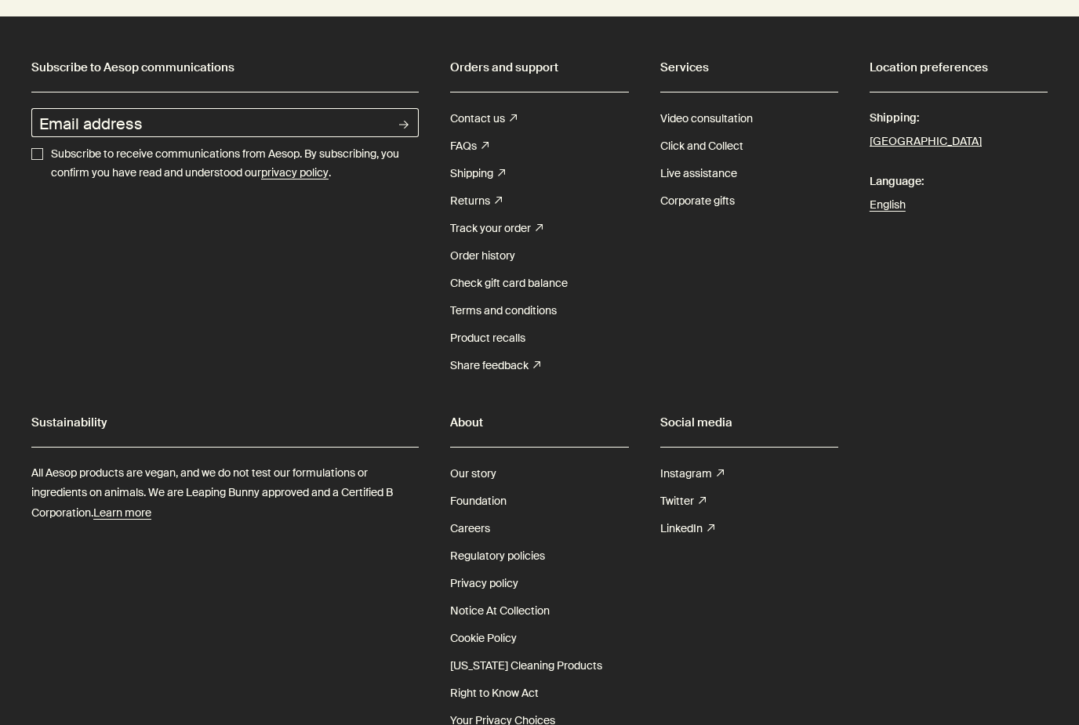
scroll to position [4561, 0]
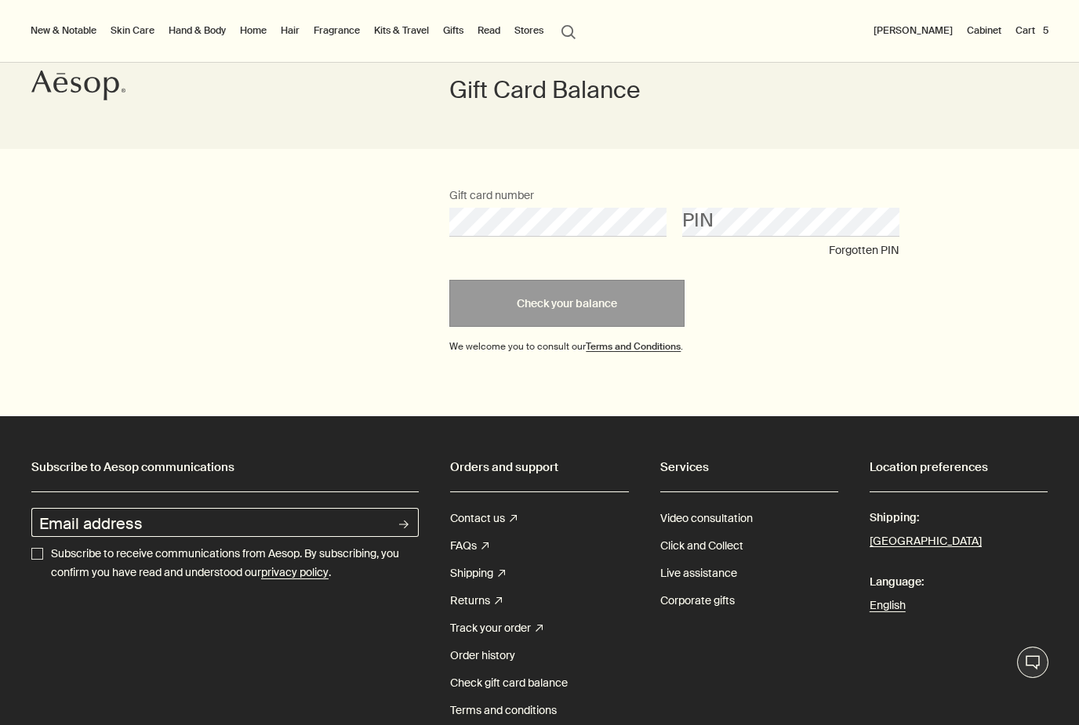
scroll to position [107, 0]
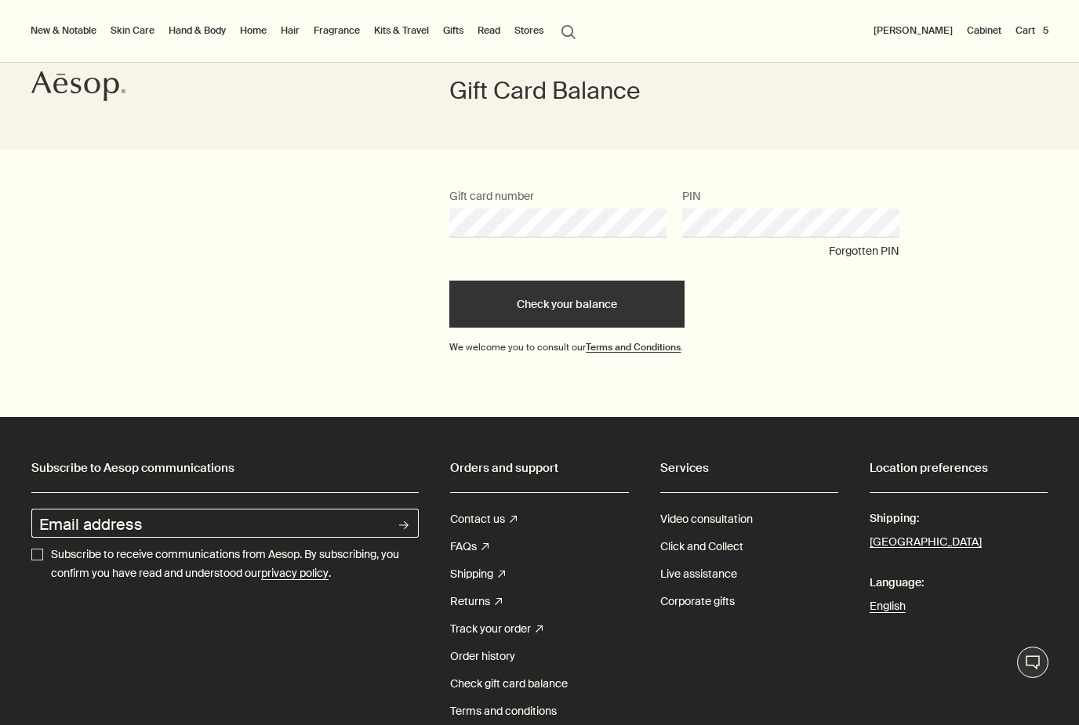
click at [593, 304] on button "Check your balance" at bounding box center [566, 304] width 235 height 47
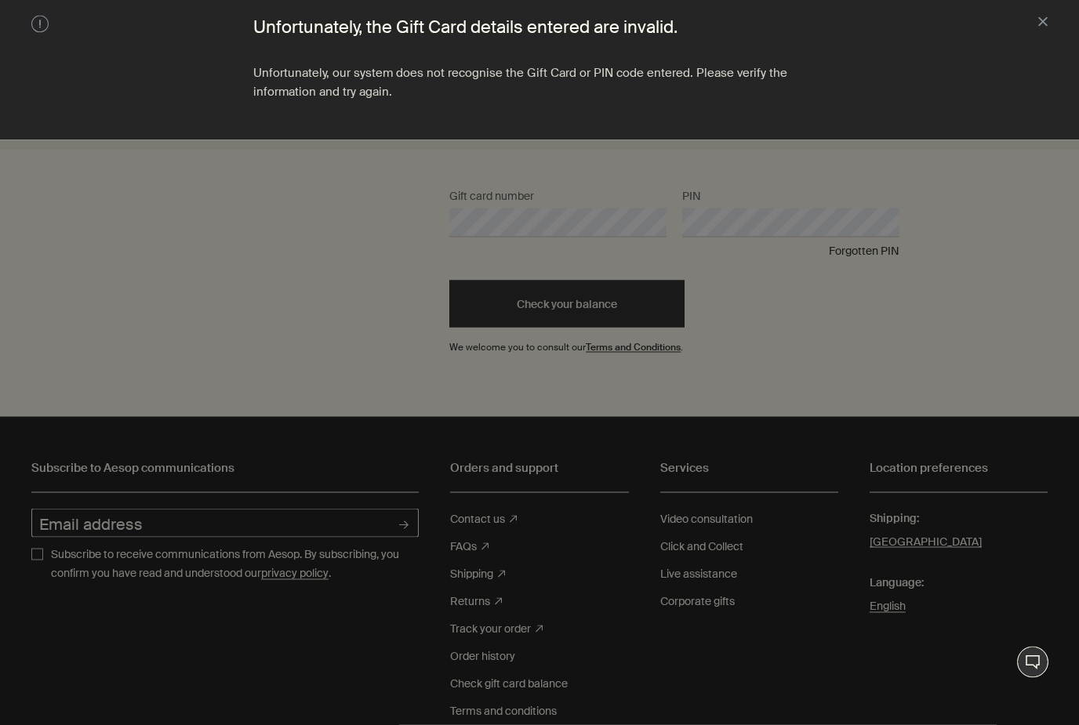
scroll to position [108, 0]
click at [662, 265] on div at bounding box center [539, 362] width 1079 height 725
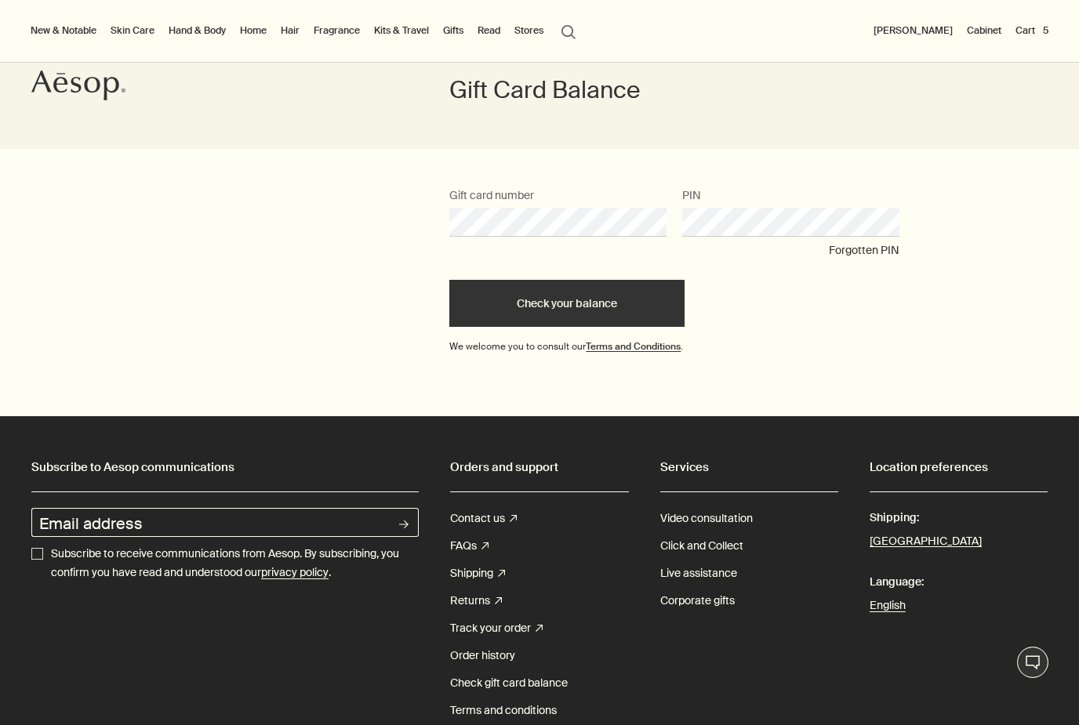
scroll to position [107, 0]
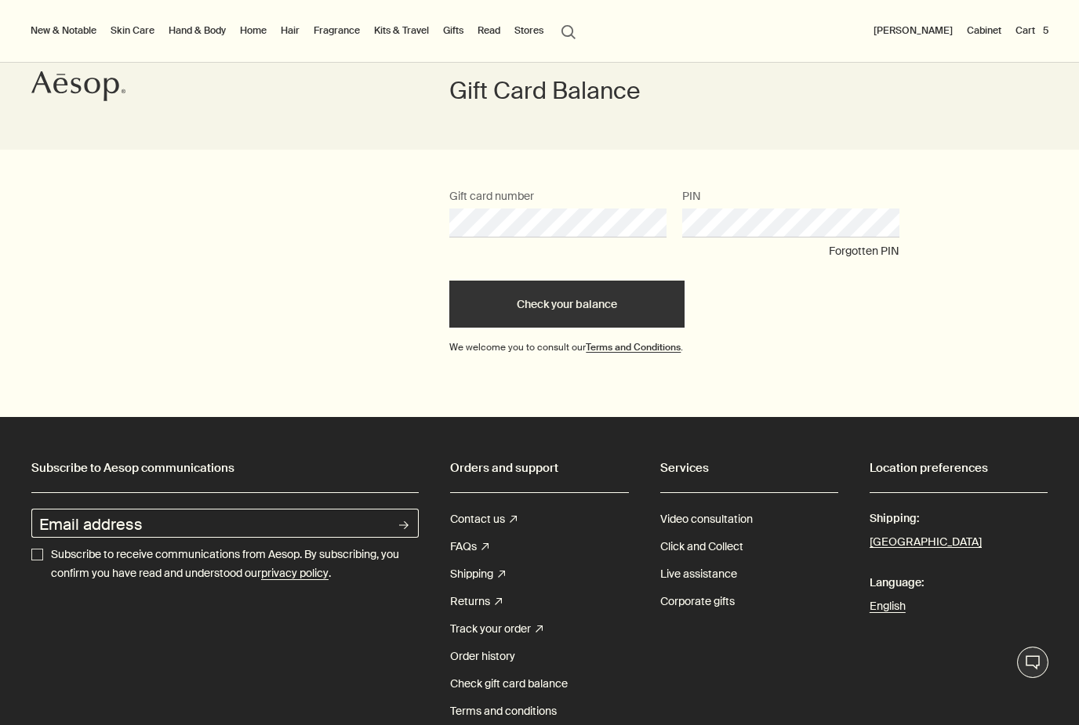
click at [596, 311] on button "Check your balance" at bounding box center [566, 304] width 235 height 47
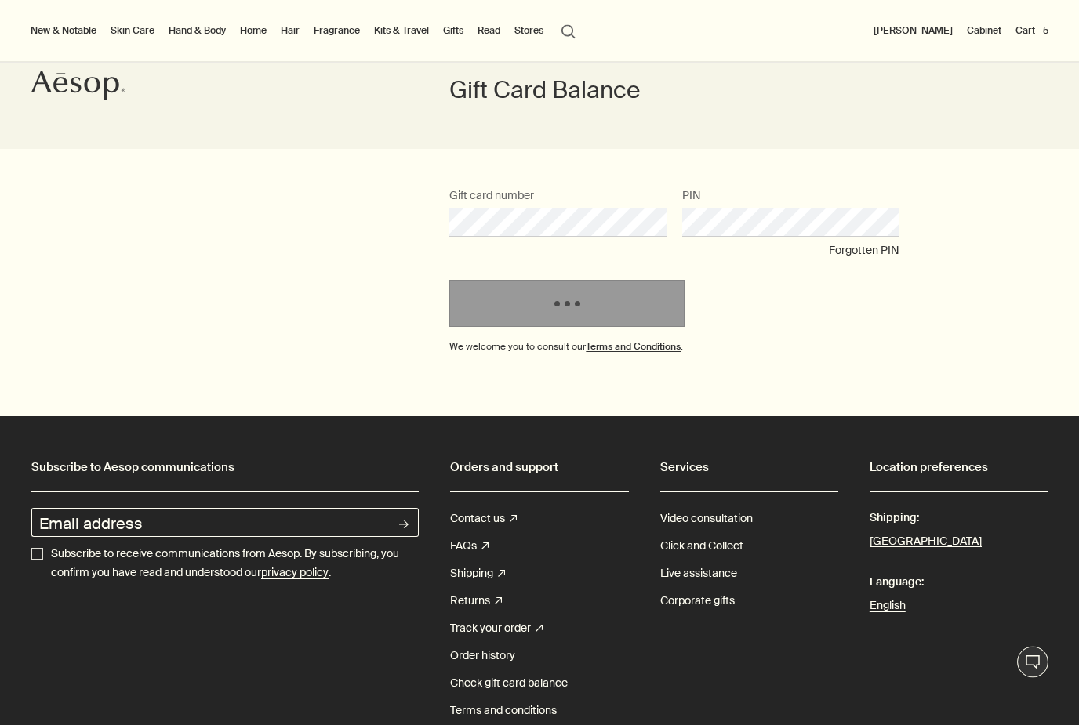
scroll to position [108, 0]
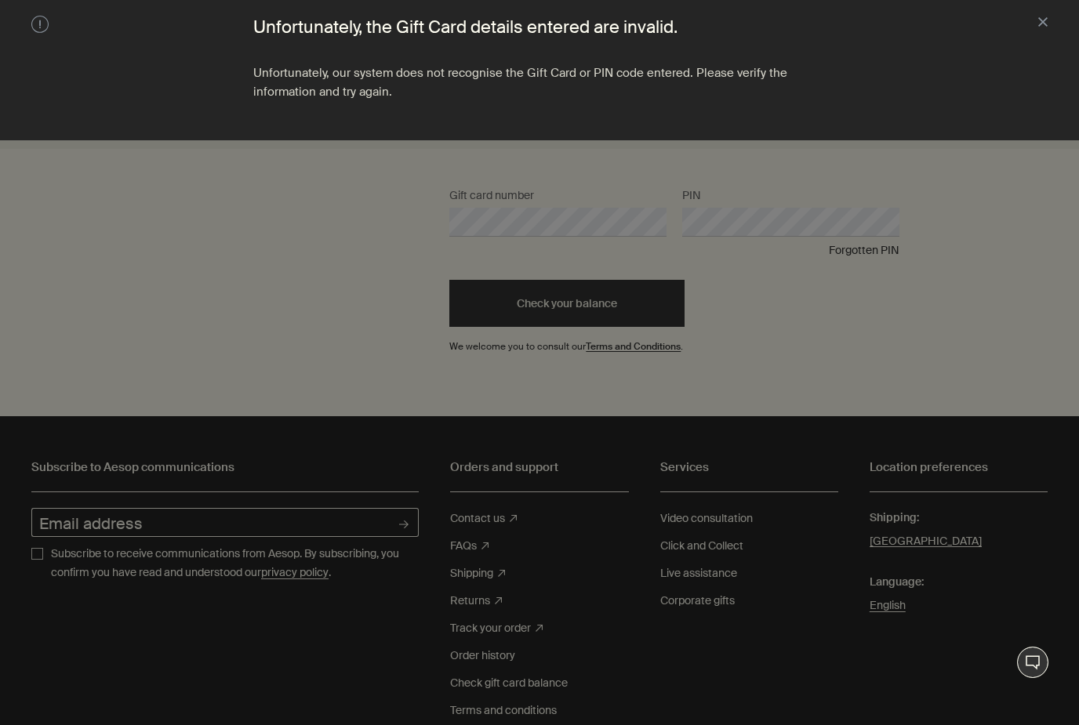
click at [717, 299] on div at bounding box center [539, 362] width 1079 height 725
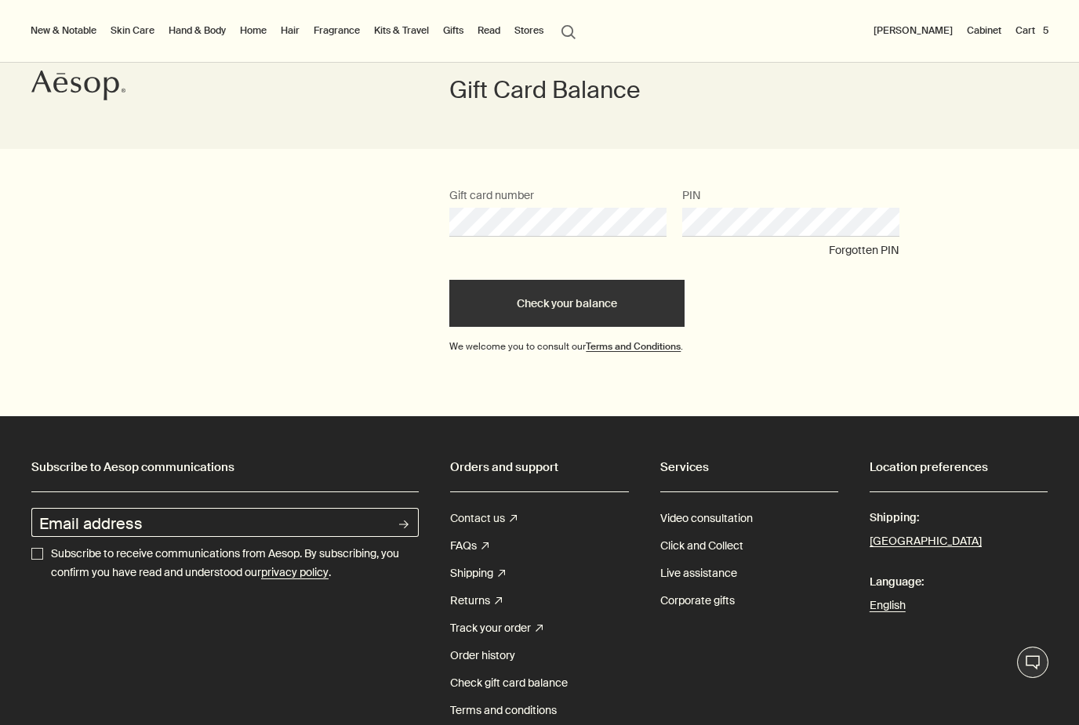
click at [503, 514] on link "Contact us rightUpArrow" at bounding box center [483, 518] width 67 height 27
